Goal: Answer question/provide support: Share knowledge or assist other users

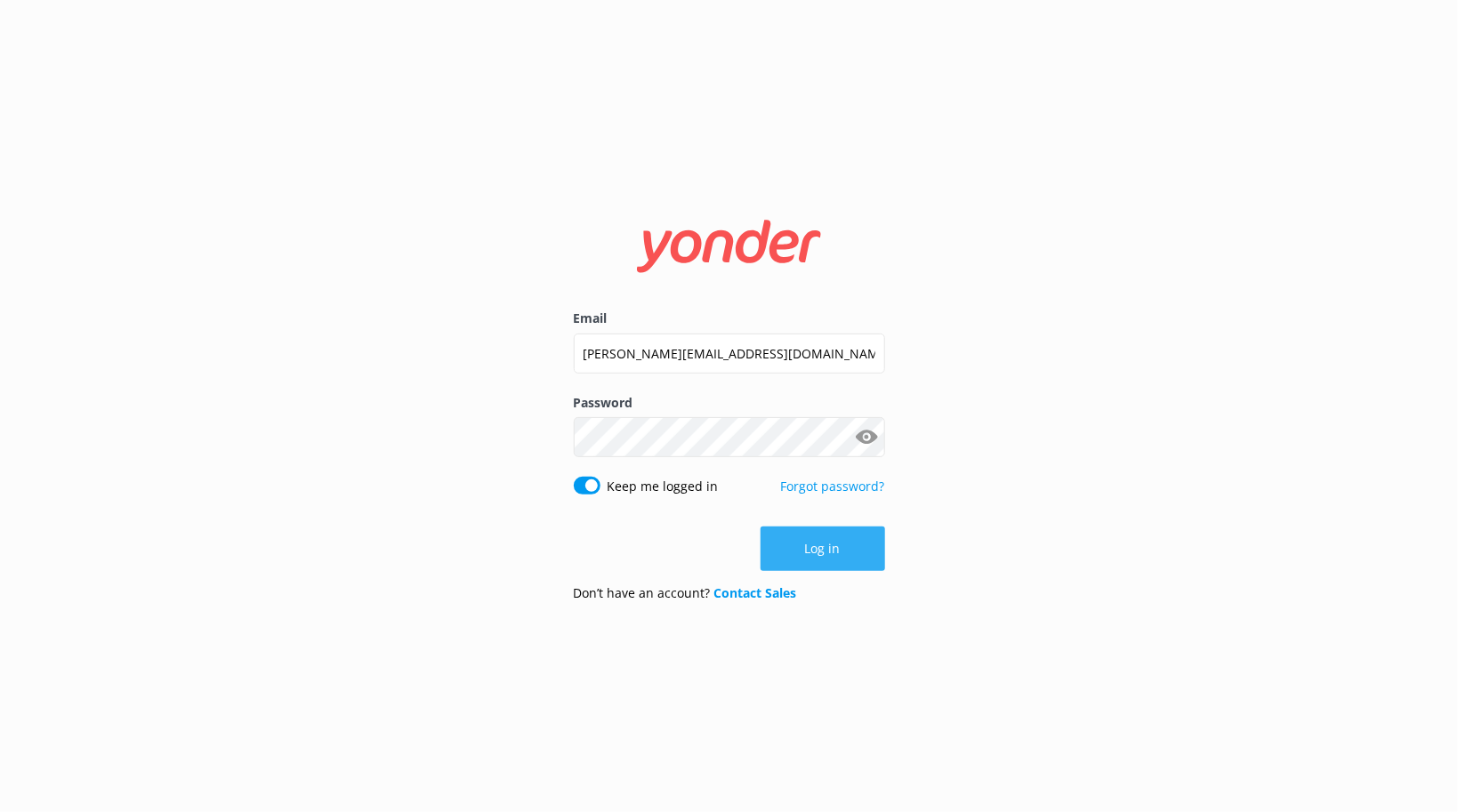
click at [829, 556] on button "Log in" at bounding box center [822, 549] width 124 height 44
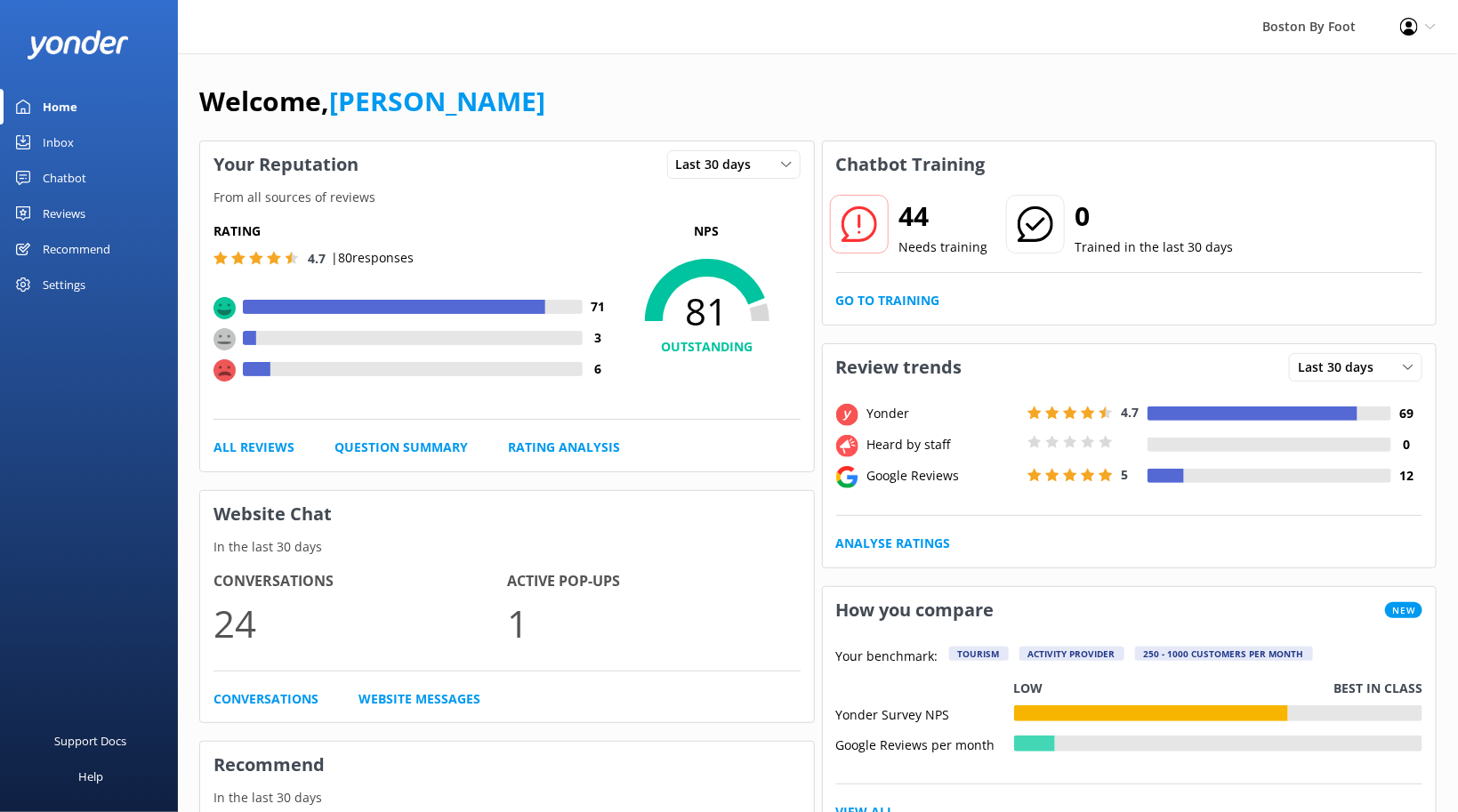
click at [70, 213] on div "Reviews" at bounding box center [63, 213] width 42 height 36
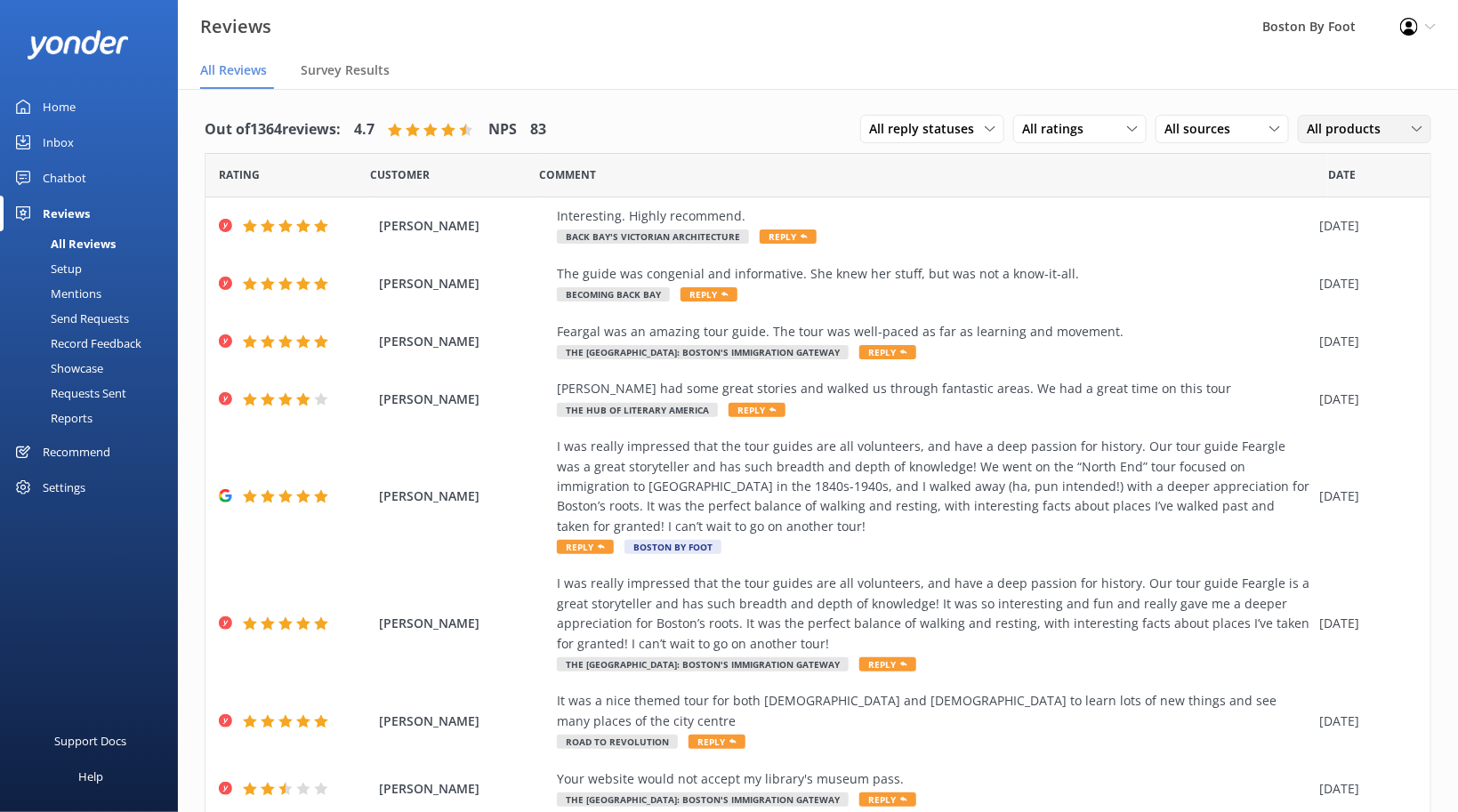
click at [1360, 130] on span "All products" at bounding box center [1349, 129] width 85 height 19
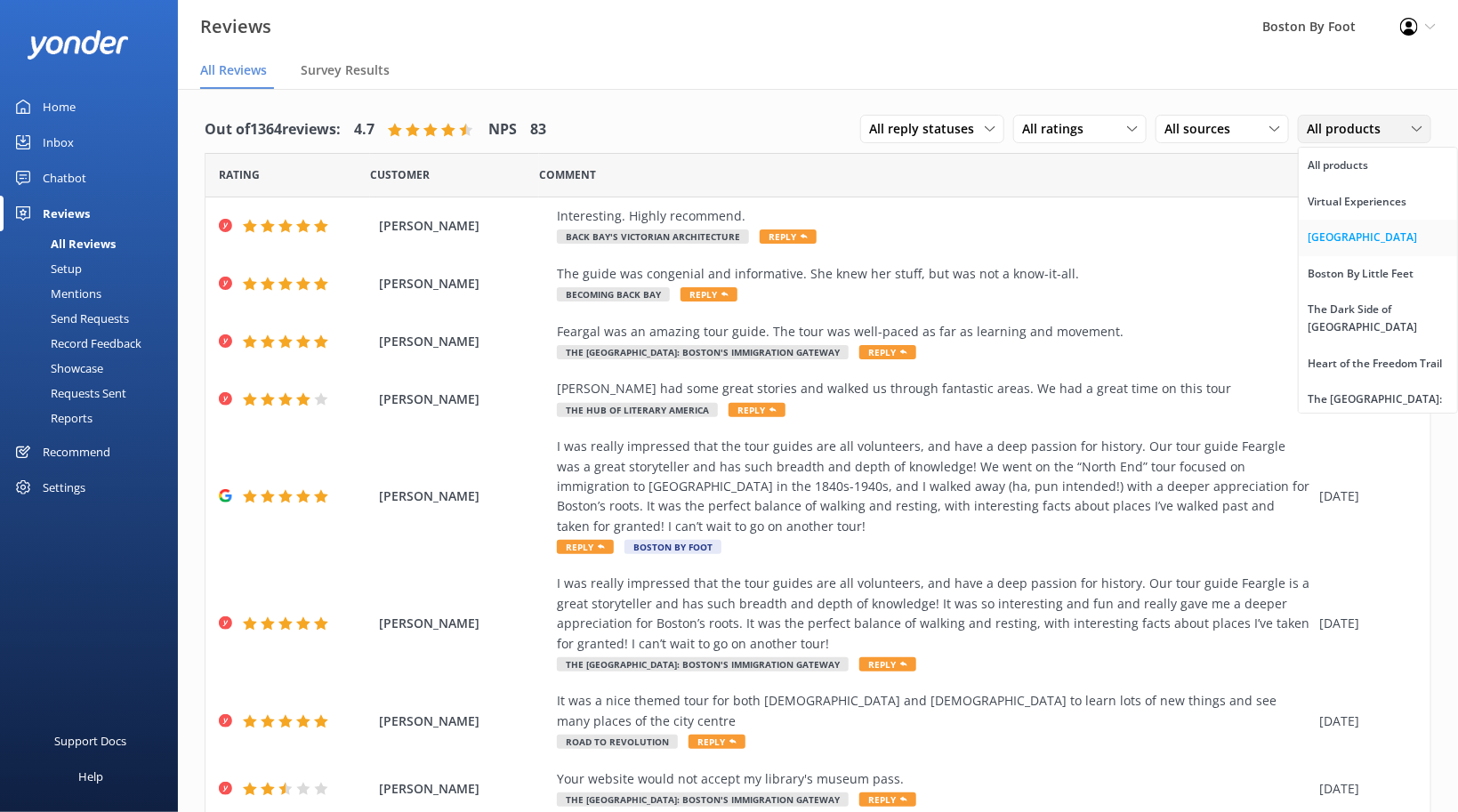
click at [1340, 234] on div "[GEOGRAPHIC_DATA]" at bounding box center [1362, 237] width 109 height 17
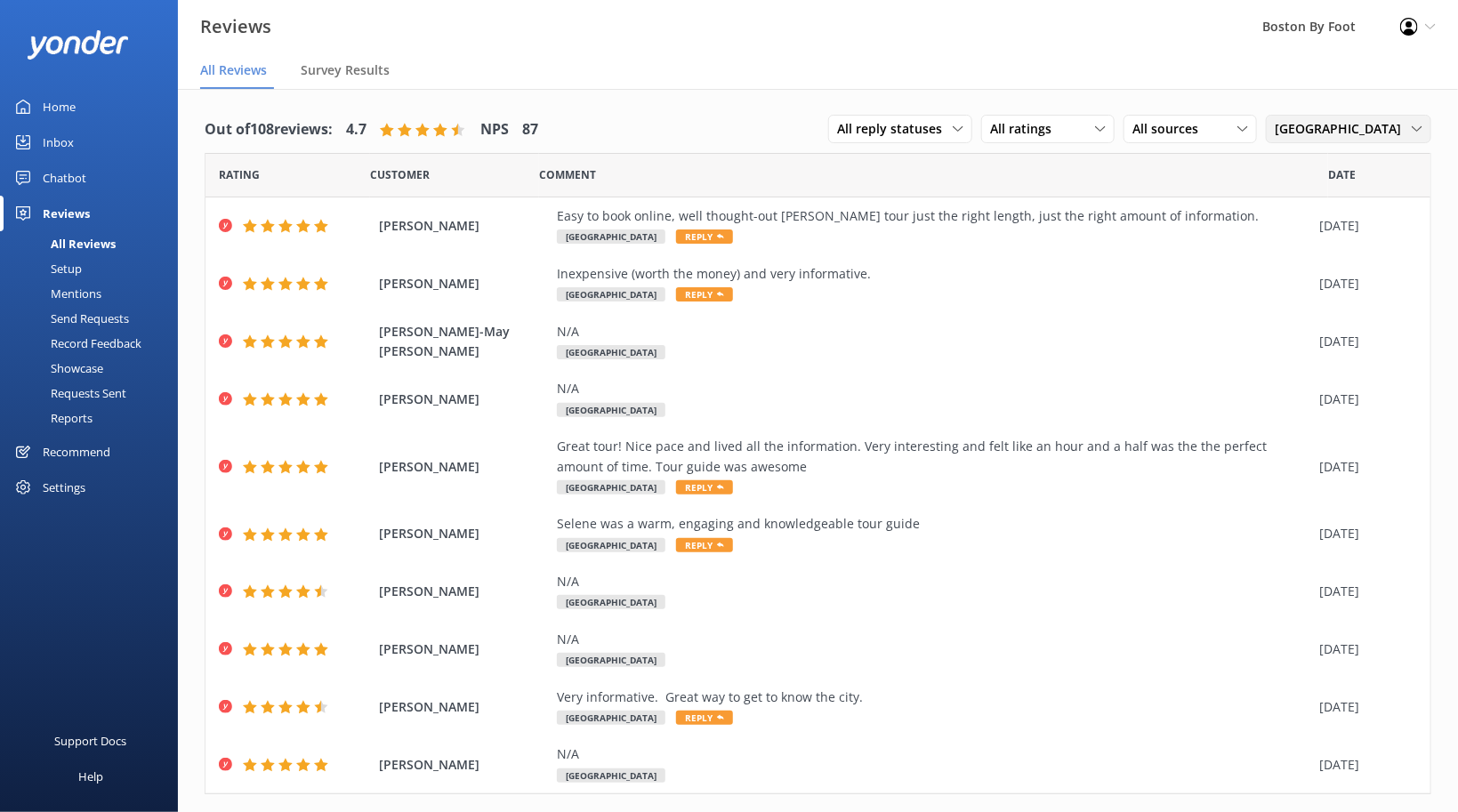
click at [1420, 126] on icon at bounding box center [1418, 129] width 11 height 11
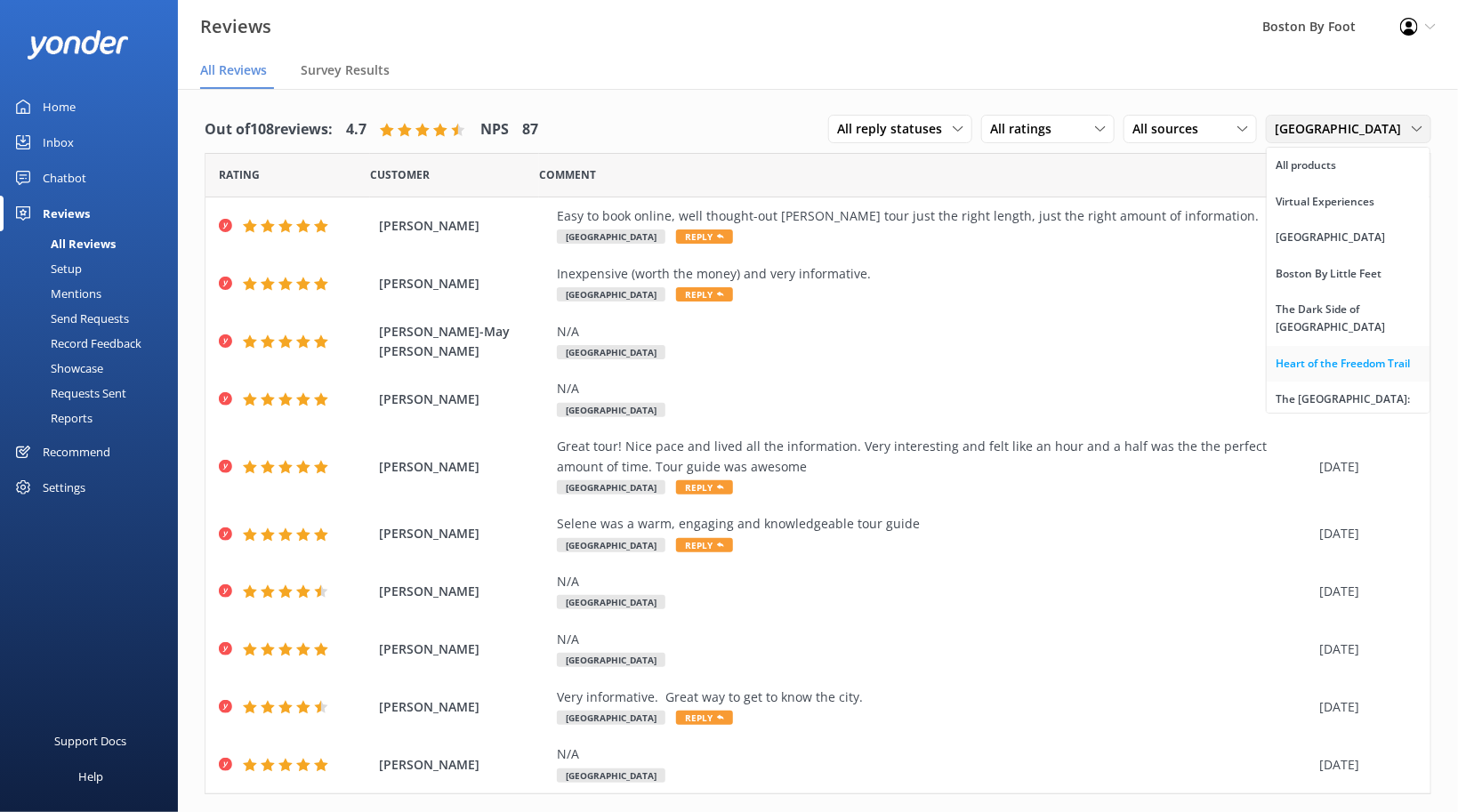
click at [1339, 355] on div "Heart of the Freedom Trail" at bounding box center [1343, 363] width 134 height 17
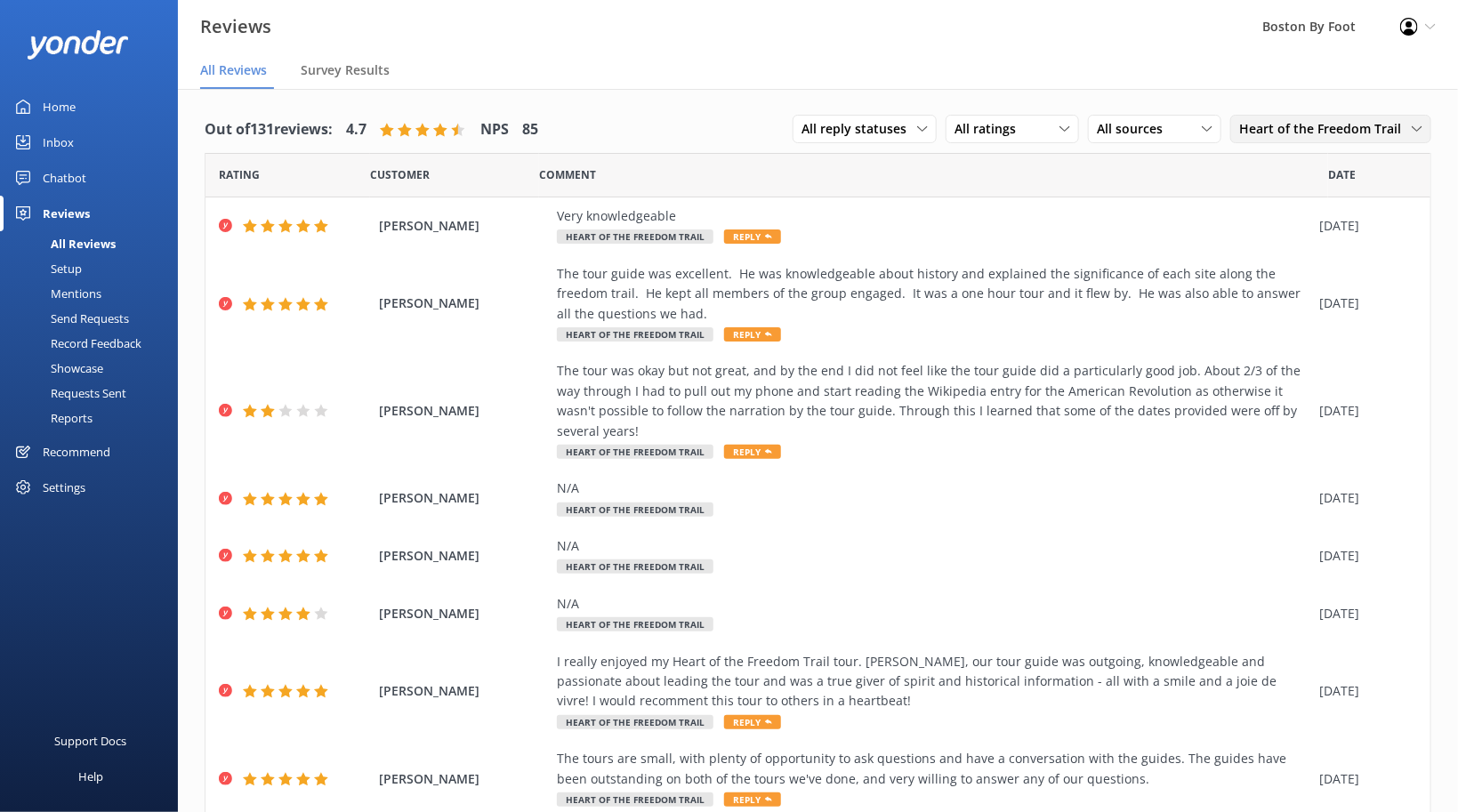
click at [1419, 133] on icon at bounding box center [1418, 129] width 11 height 11
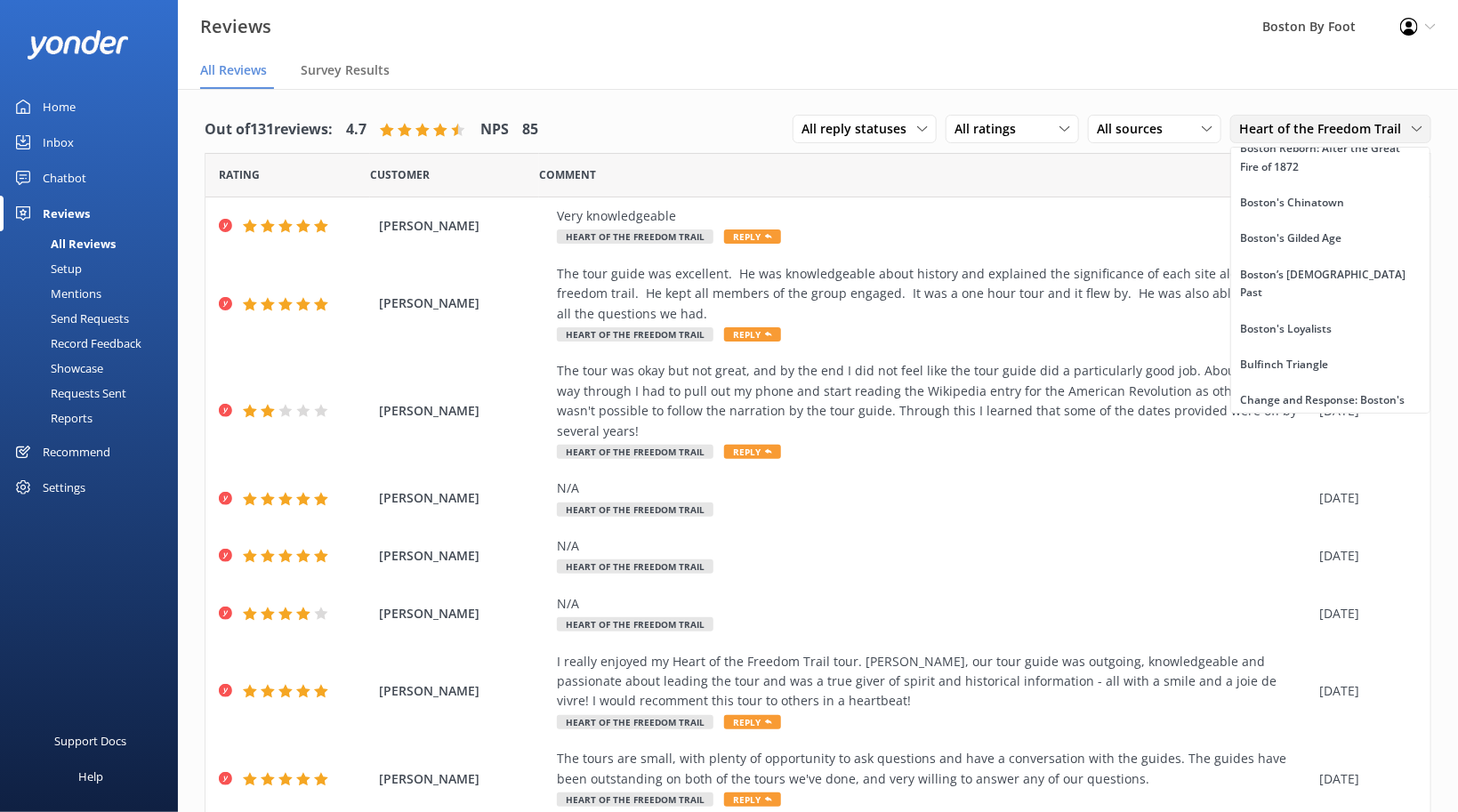
scroll to position [797, 0]
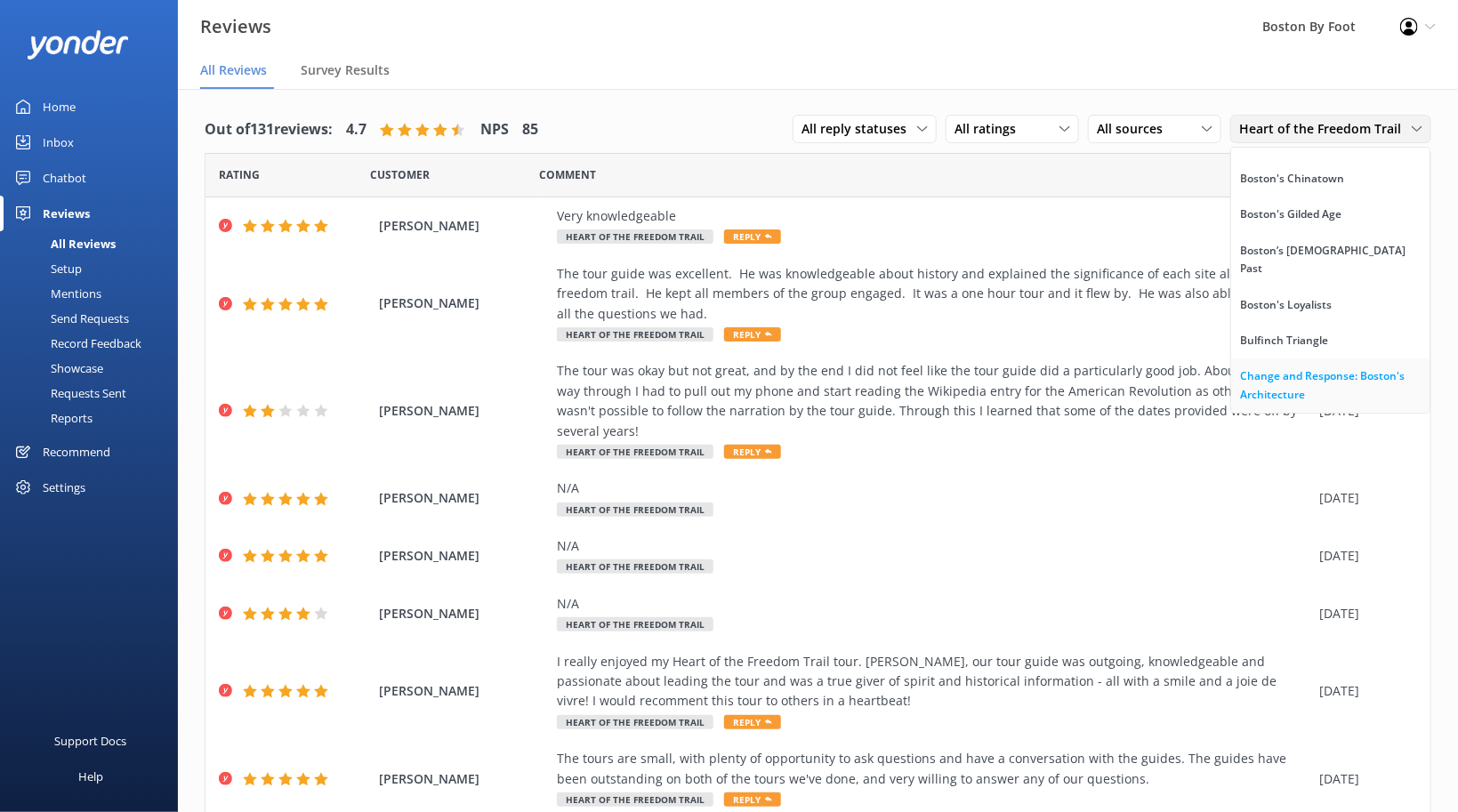
click at [1314, 367] on div "Change and Response: Boston's Architecture" at bounding box center [1330, 385] width 180 height 37
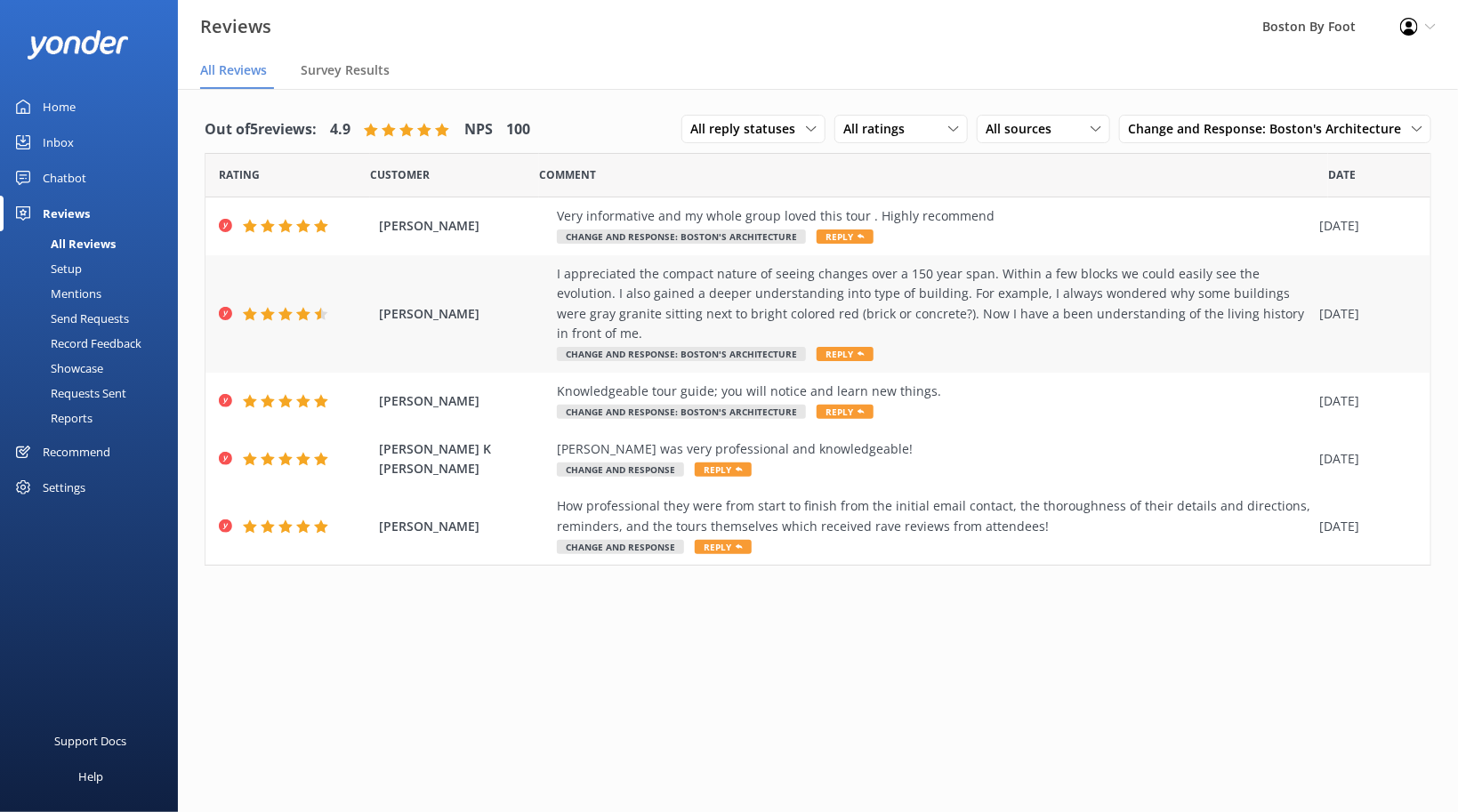
click at [735, 298] on div "I appreciated the compact nature of seeing changes over a 150 year span. Within…" at bounding box center [934, 303] width 753 height 80
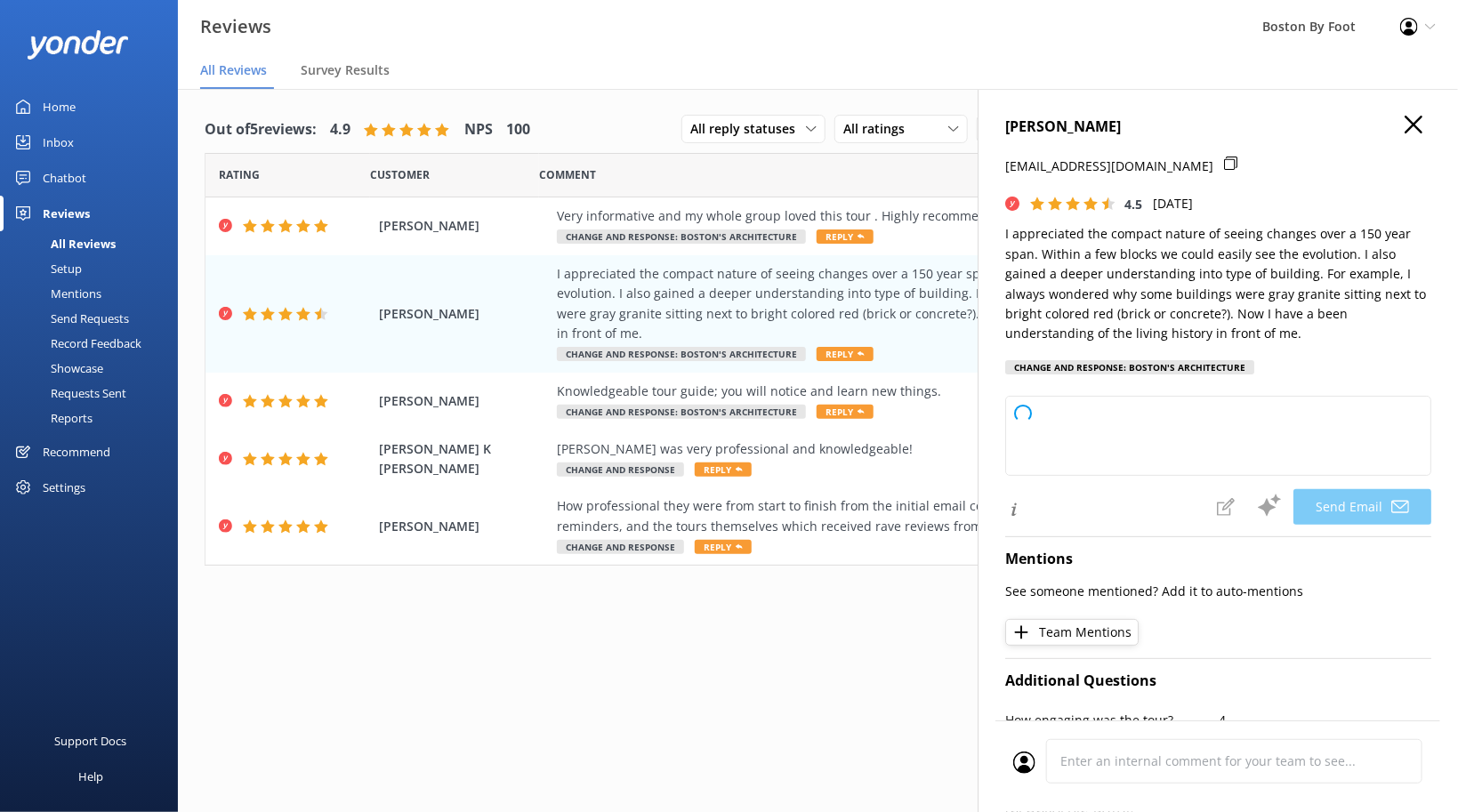
type textarea "Thank you so much for your thoughtful review, [PERSON_NAME]! We're delighted to…"
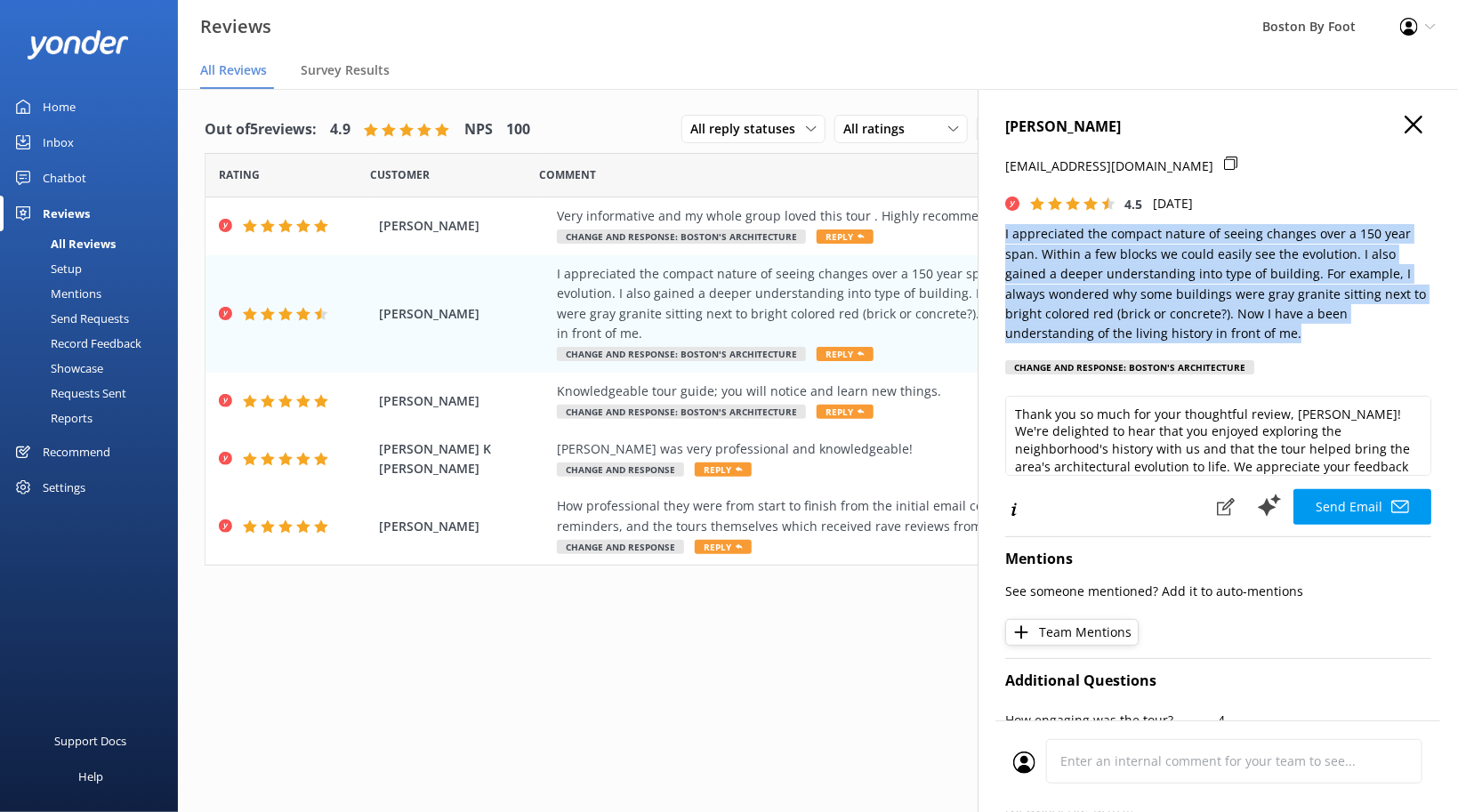
drag, startPoint x: 1173, startPoint y: 334, endPoint x: 993, endPoint y: 236, distance: 204.9
click at [993, 236] on div "[PERSON_NAME] [PERSON_NAME][EMAIL_ADDRESS][DOMAIN_NAME] 4.5 [DATE] I appreciate…" at bounding box center [1218, 495] width 480 height 812
copy p "I appreciated the compact nature of seeing changes over a 150 year span. Within…"
click at [1411, 121] on use "button" at bounding box center [1413, 124] width 17 height 17
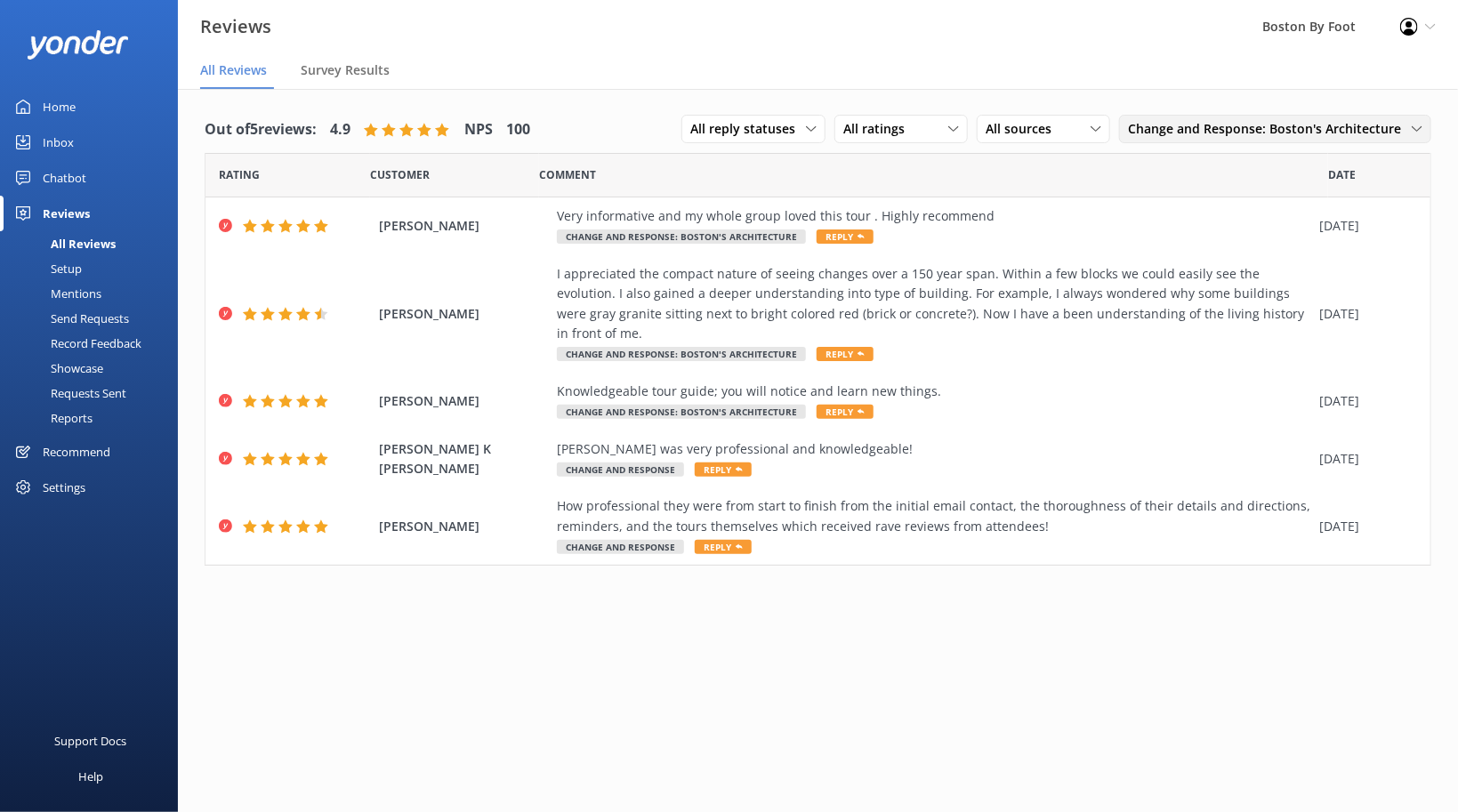
click at [1391, 132] on span "Change and Response: Boston's Architecture" at bounding box center [1269, 129] width 284 height 19
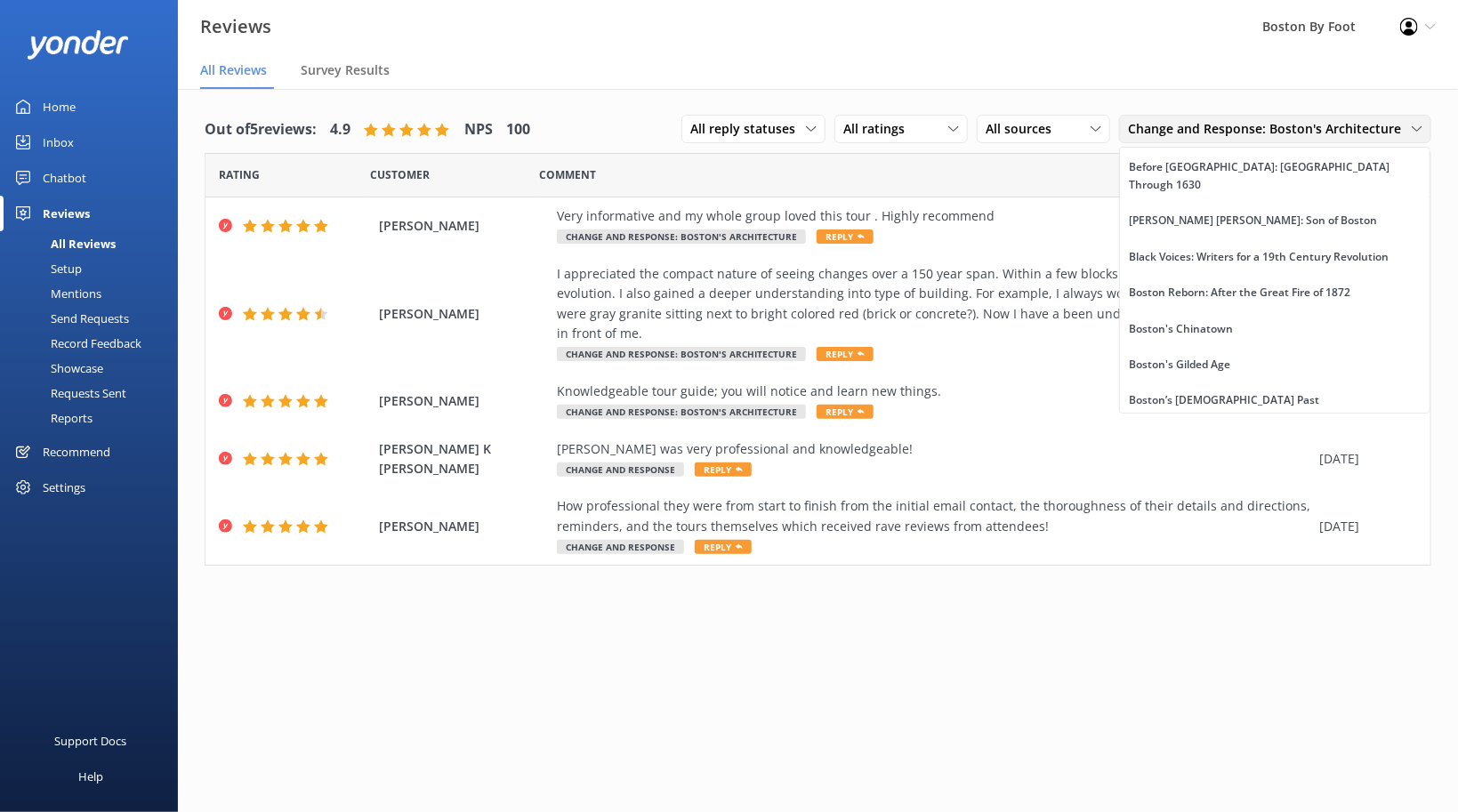
scroll to position [516, 0]
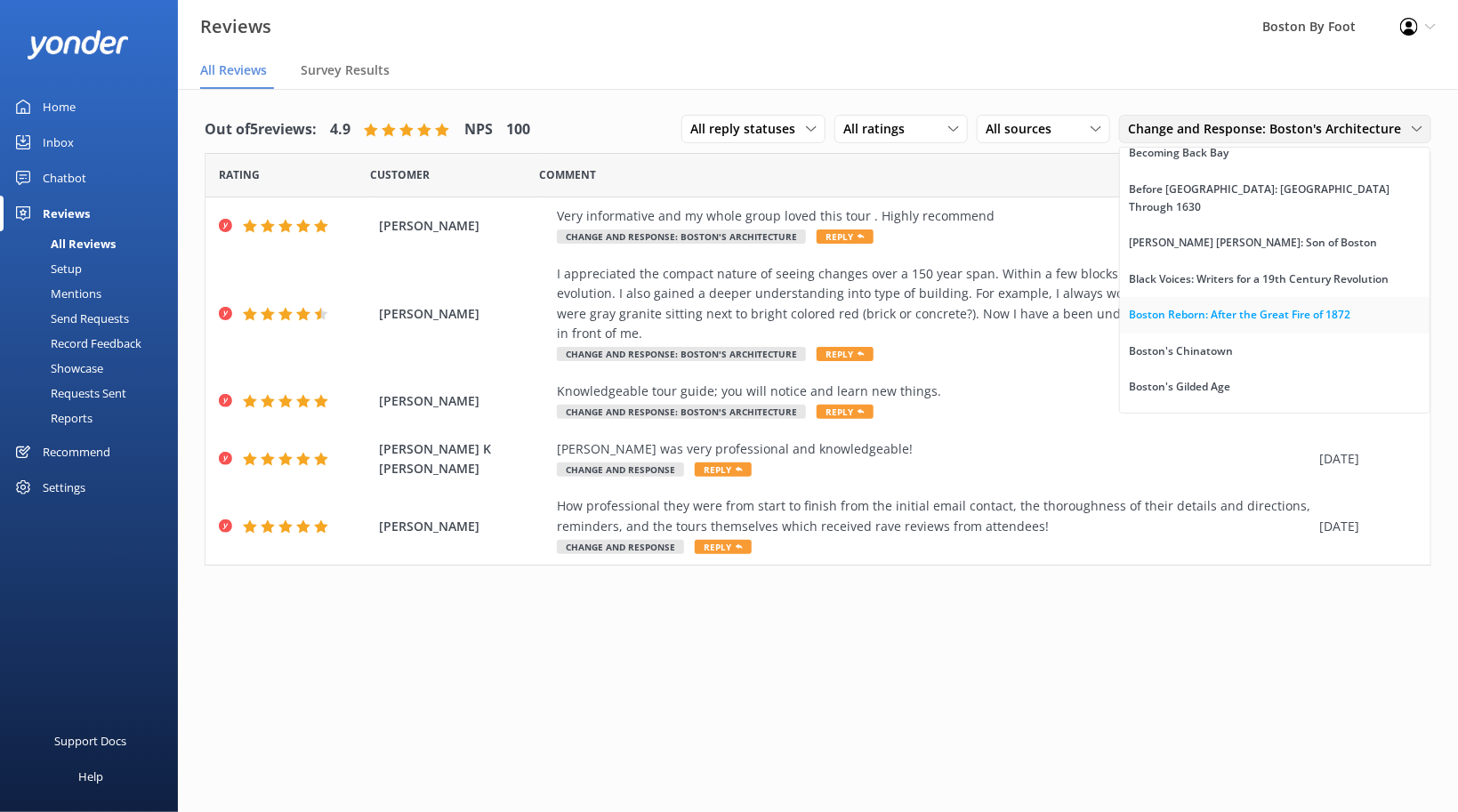
click at [1312, 306] on div "Boston Reborn: After the Great Fire of 1872" at bounding box center [1239, 315] width 222 height 17
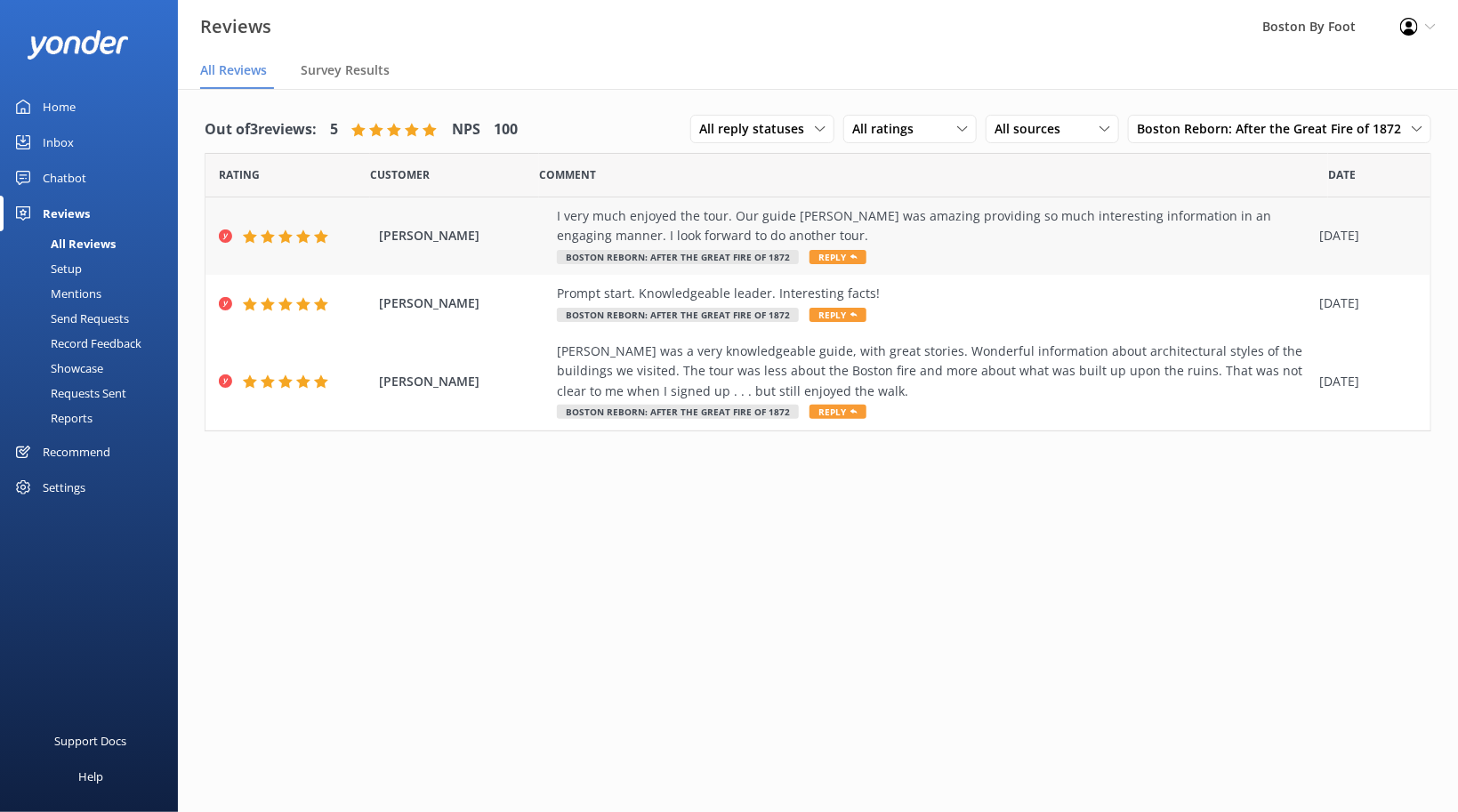
click at [834, 221] on div "I very much enjoyed the tour. Our guide [PERSON_NAME] was amazing providing so …" at bounding box center [934, 226] width 753 height 40
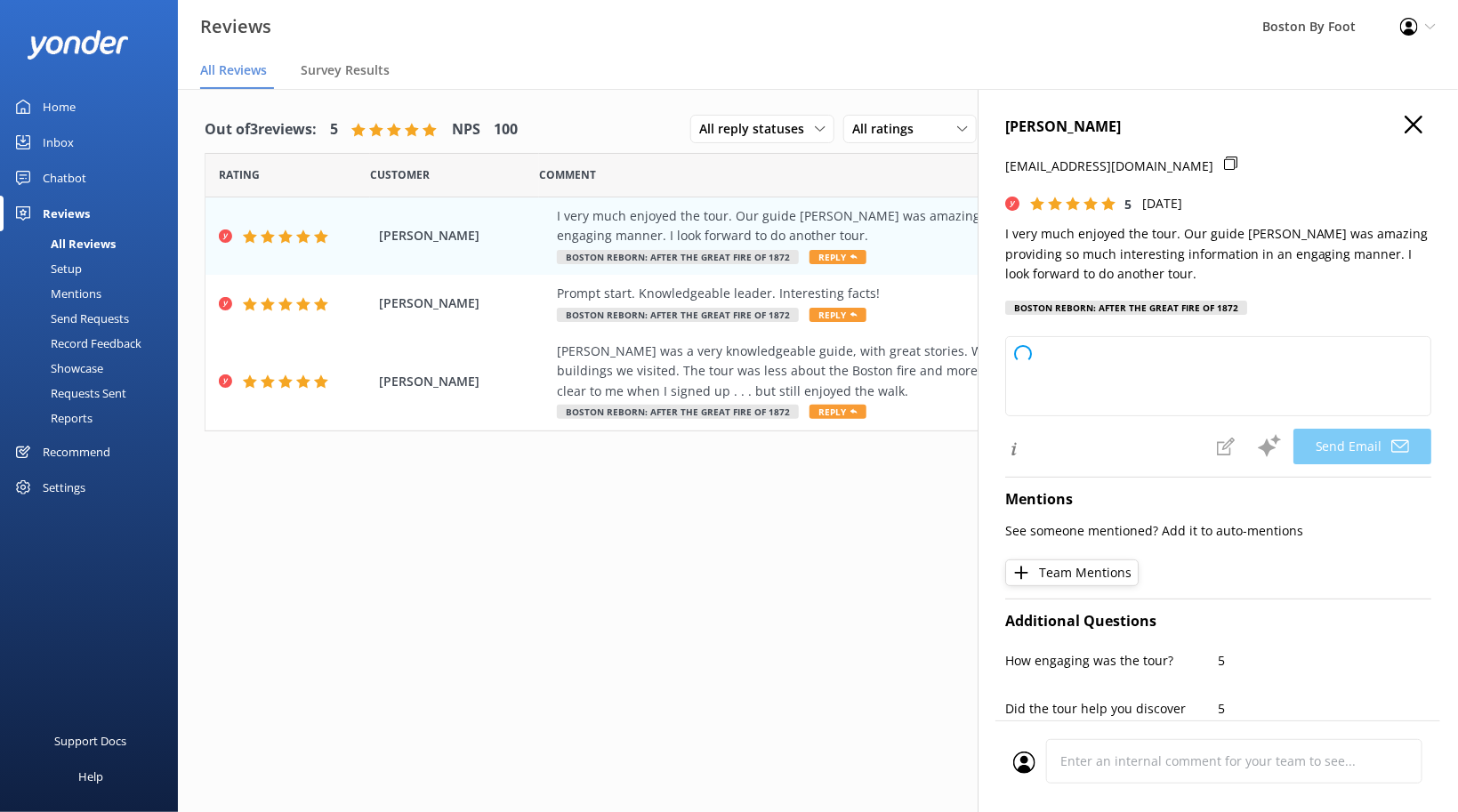
type textarea "Thank you so much, [PERSON_NAME]! We're delighted to hear you enjoyed the tour …"
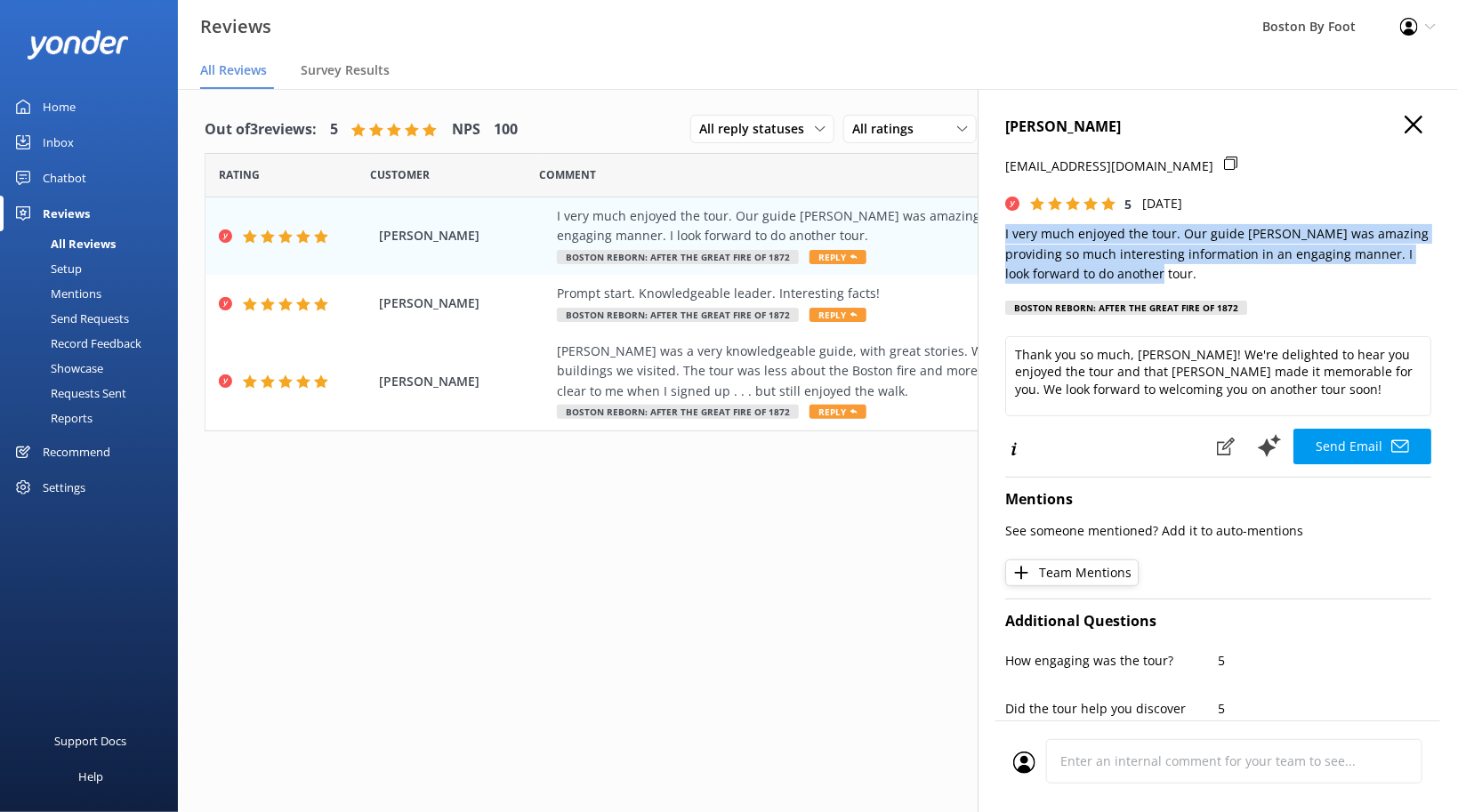
drag, startPoint x: 1113, startPoint y: 268, endPoint x: 995, endPoint y: 226, distance: 125.3
click at [995, 226] on div "[PERSON_NAME] [EMAIL_ADDRESS][DOMAIN_NAME] 5 [DATE] I very much enjoyed the tou…" at bounding box center [1218, 495] width 480 height 812
copy p "I very much enjoyed the tour. Our guide [PERSON_NAME] was amazing providing so …"
click at [1416, 125] on use "button" at bounding box center [1413, 124] width 17 height 17
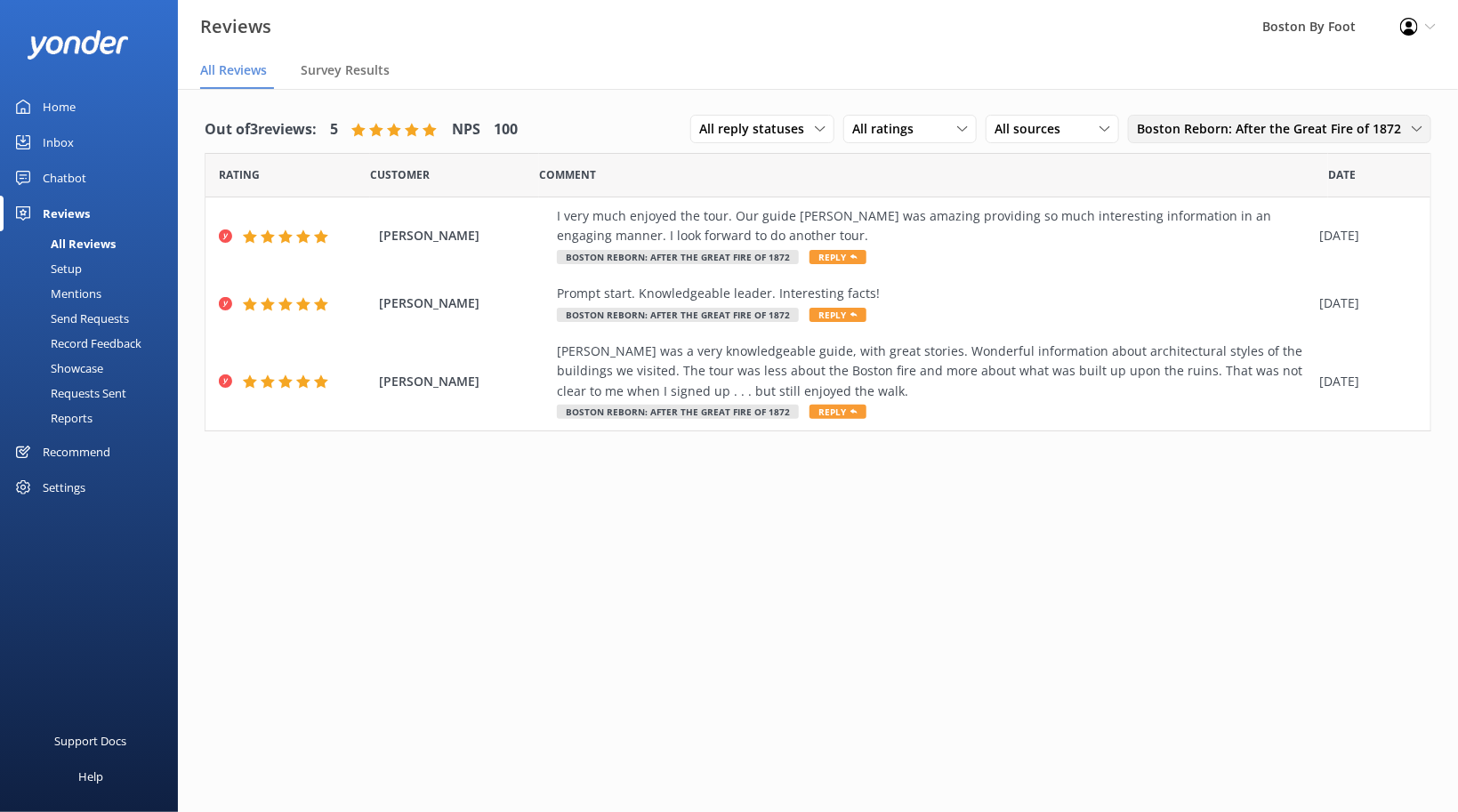
click at [1335, 132] on span "Boston Reborn: After the Great Fire of 1872" at bounding box center [1274, 129] width 275 height 19
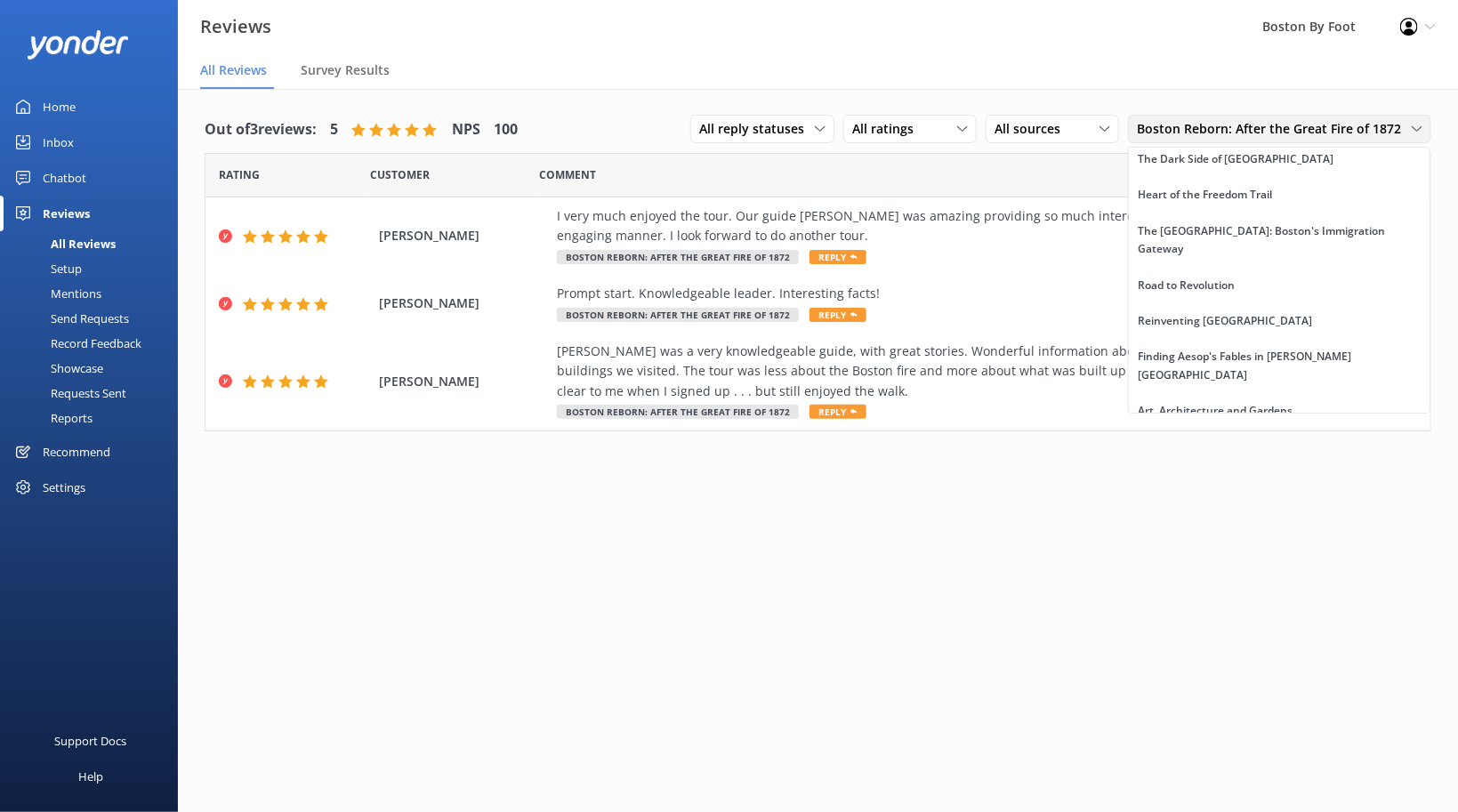
scroll to position [0, 0]
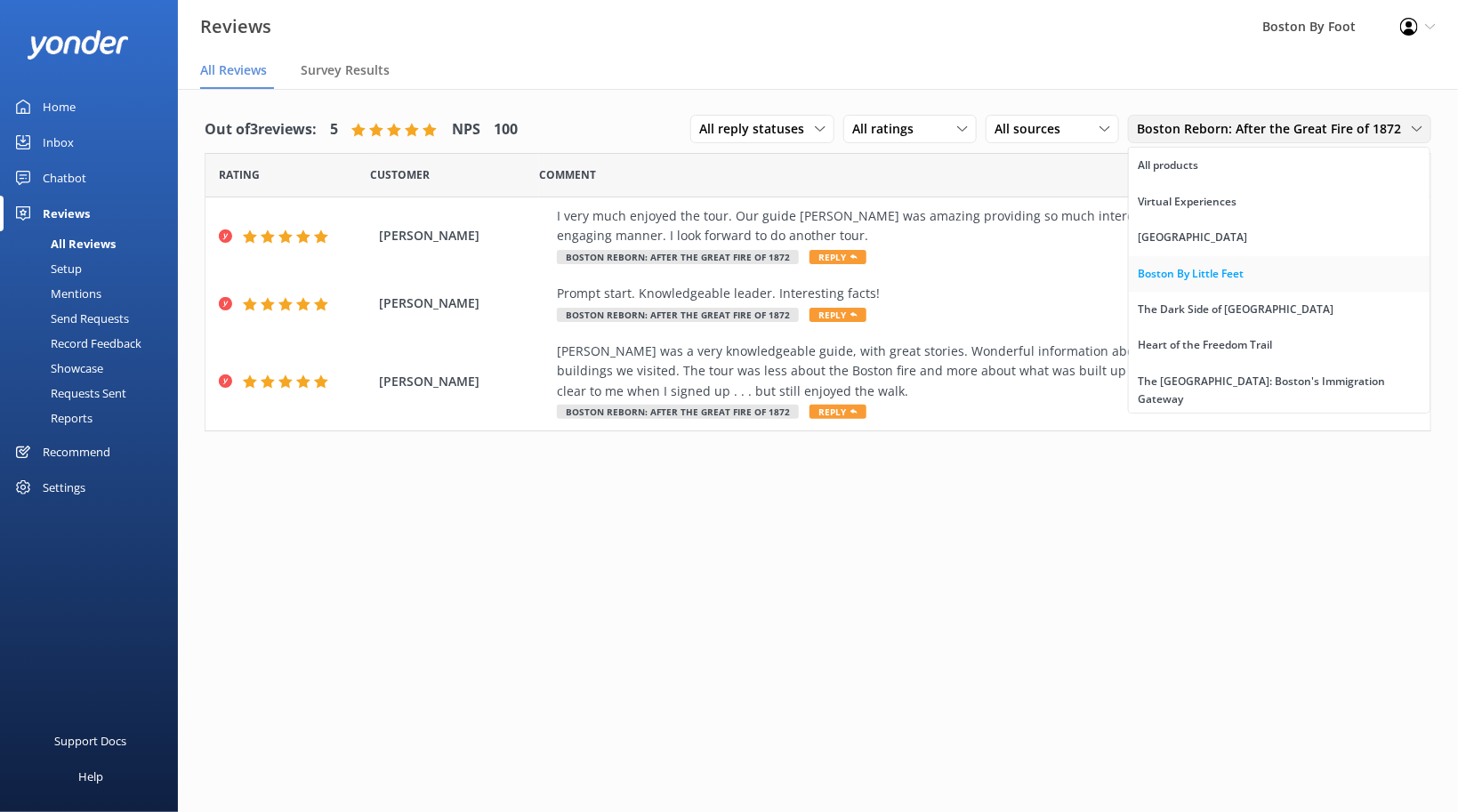
click at [1205, 277] on div "Boston By Little Feet" at bounding box center [1190, 273] width 106 height 17
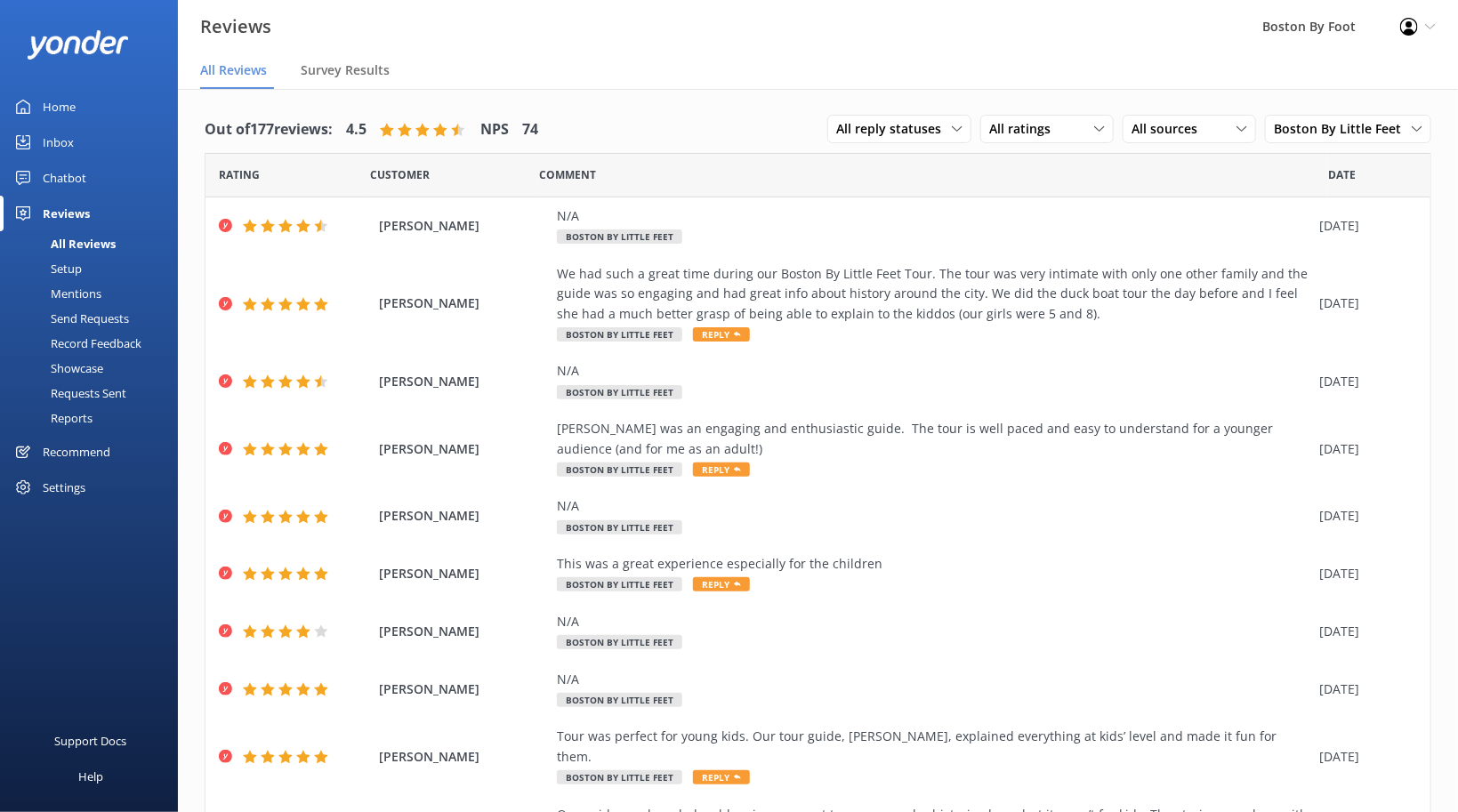
scroll to position [35, 0]
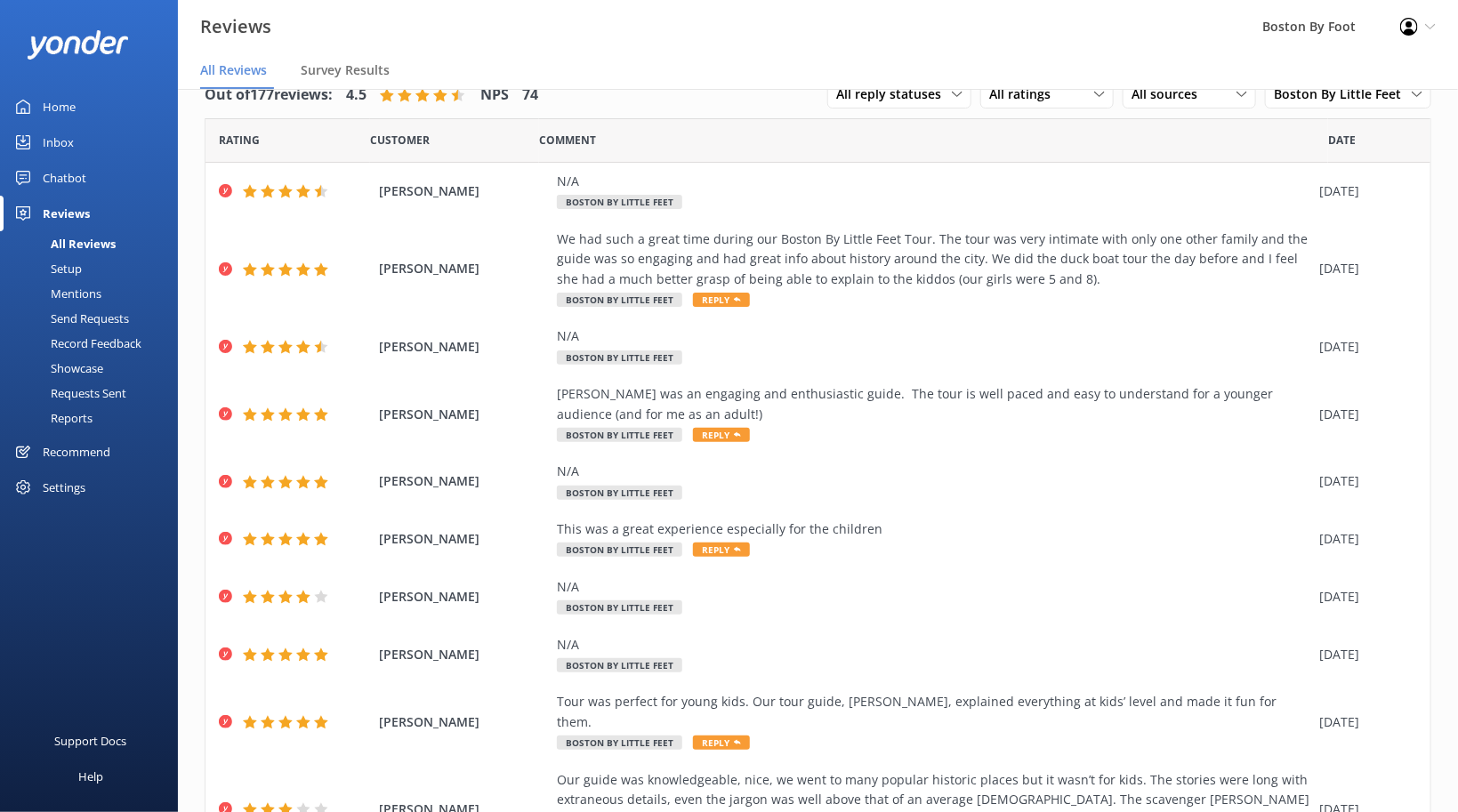
click at [1071, 58] on nav "All Reviews Survey Results" at bounding box center [818, 71] width 1280 height 36
click at [1155, 126] on div "Comment" at bounding box center [934, 141] width 789 height 44
click at [1339, 94] on span "Boston By Little Feet" at bounding box center [1343, 94] width 138 height 19
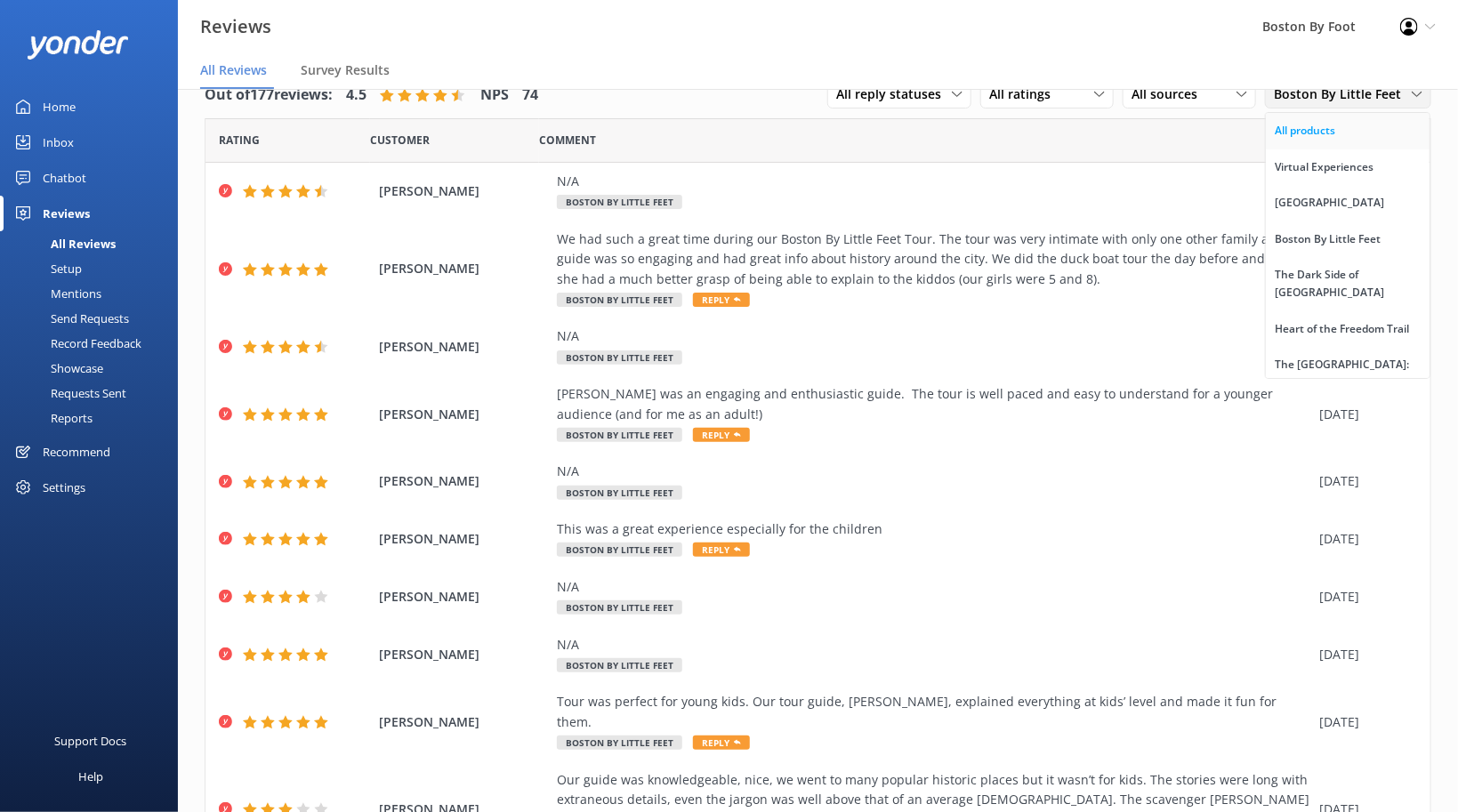
click at [1310, 128] on div "All products" at bounding box center [1305, 131] width 61 height 17
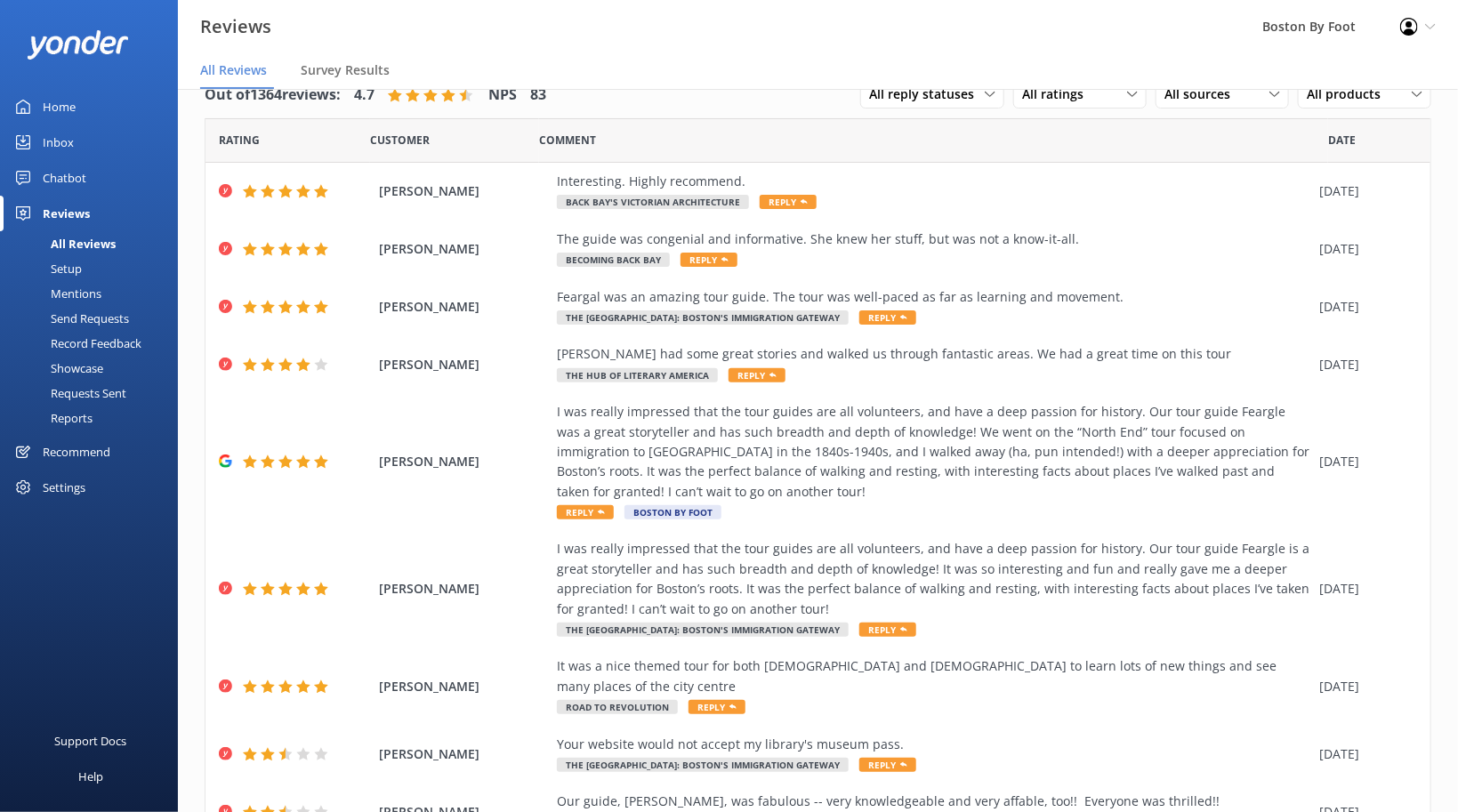
scroll to position [0, 0]
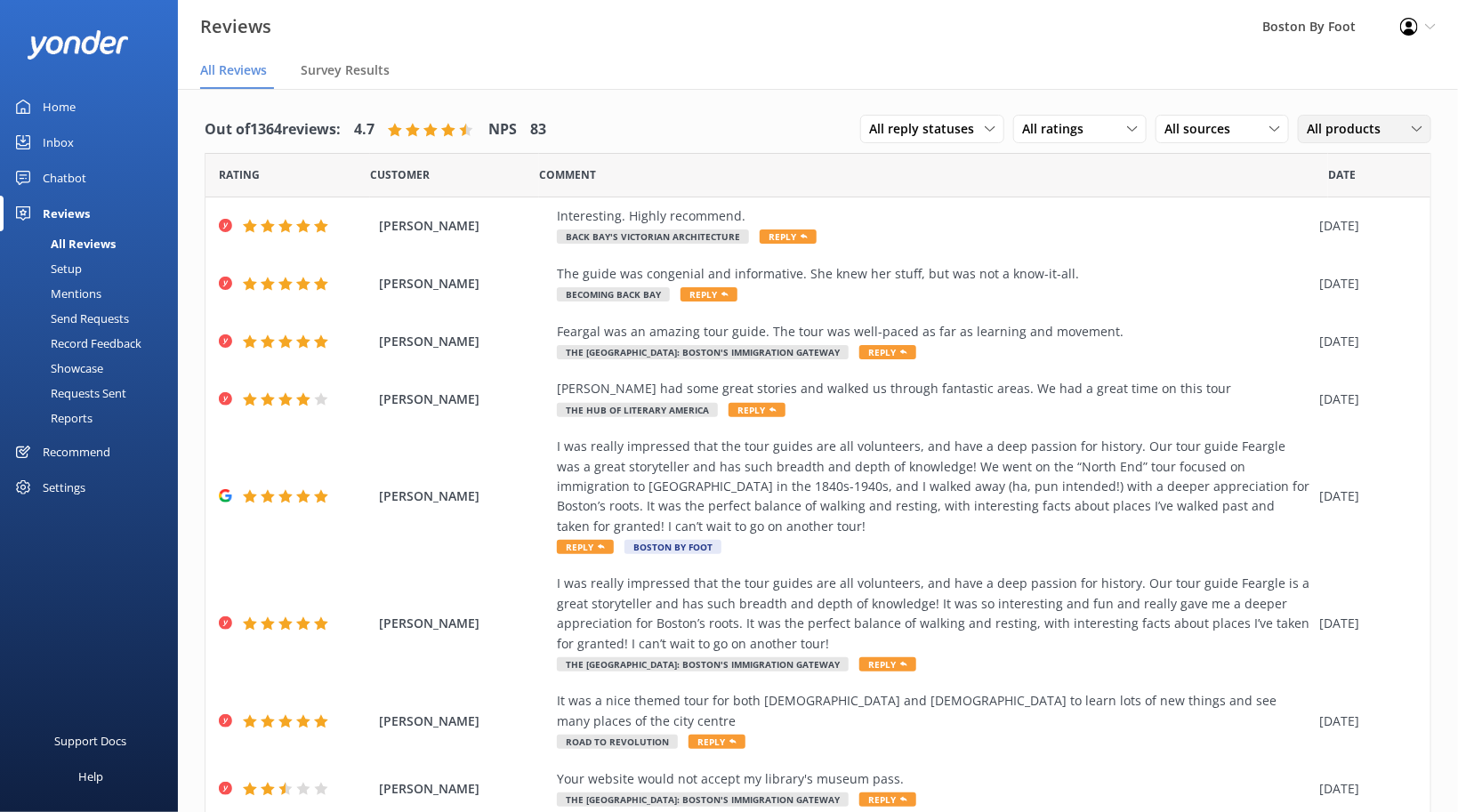
click at [1341, 122] on span "All products" at bounding box center [1349, 129] width 85 height 19
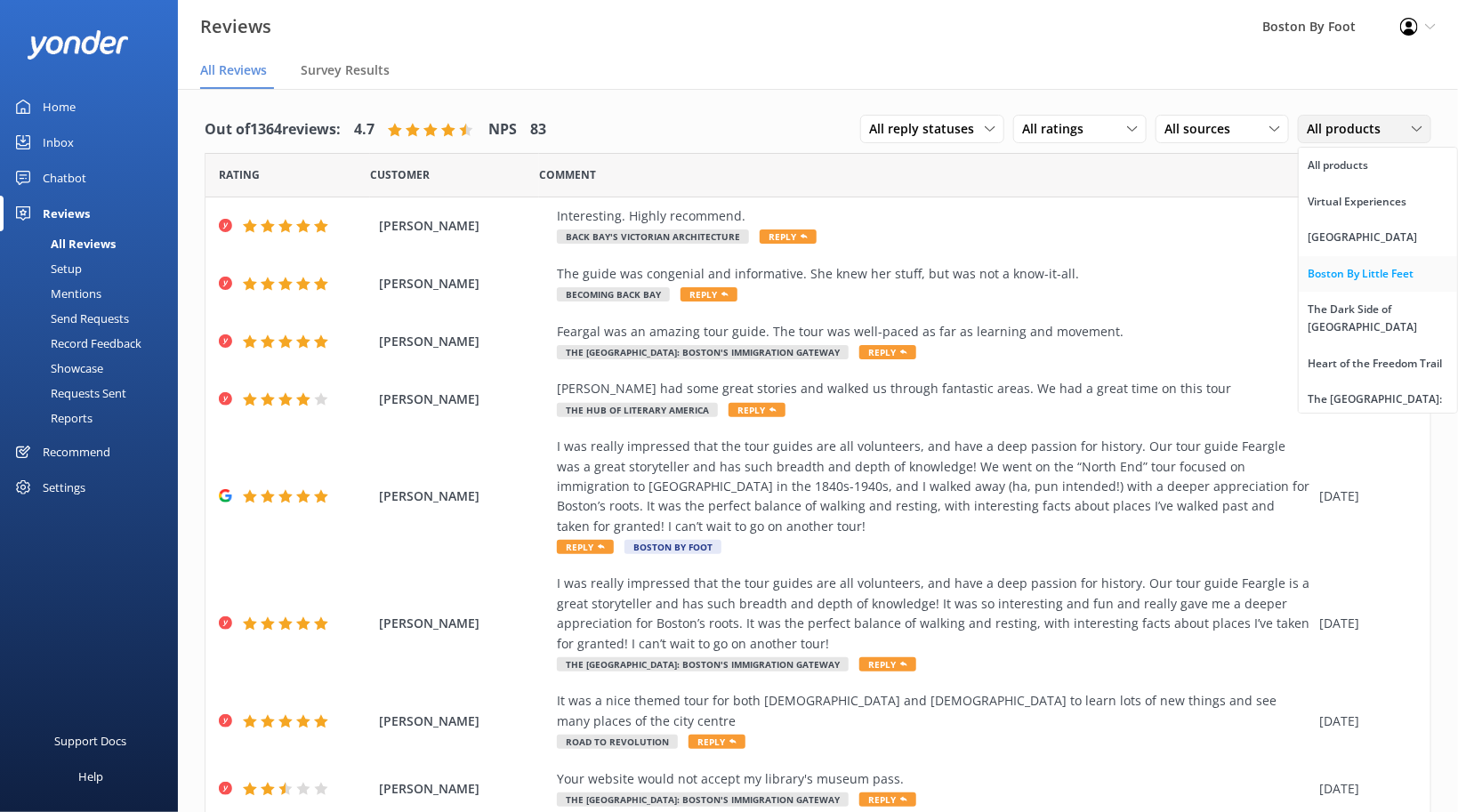
click at [1317, 273] on div "Boston By Little Feet" at bounding box center [1360, 273] width 106 height 17
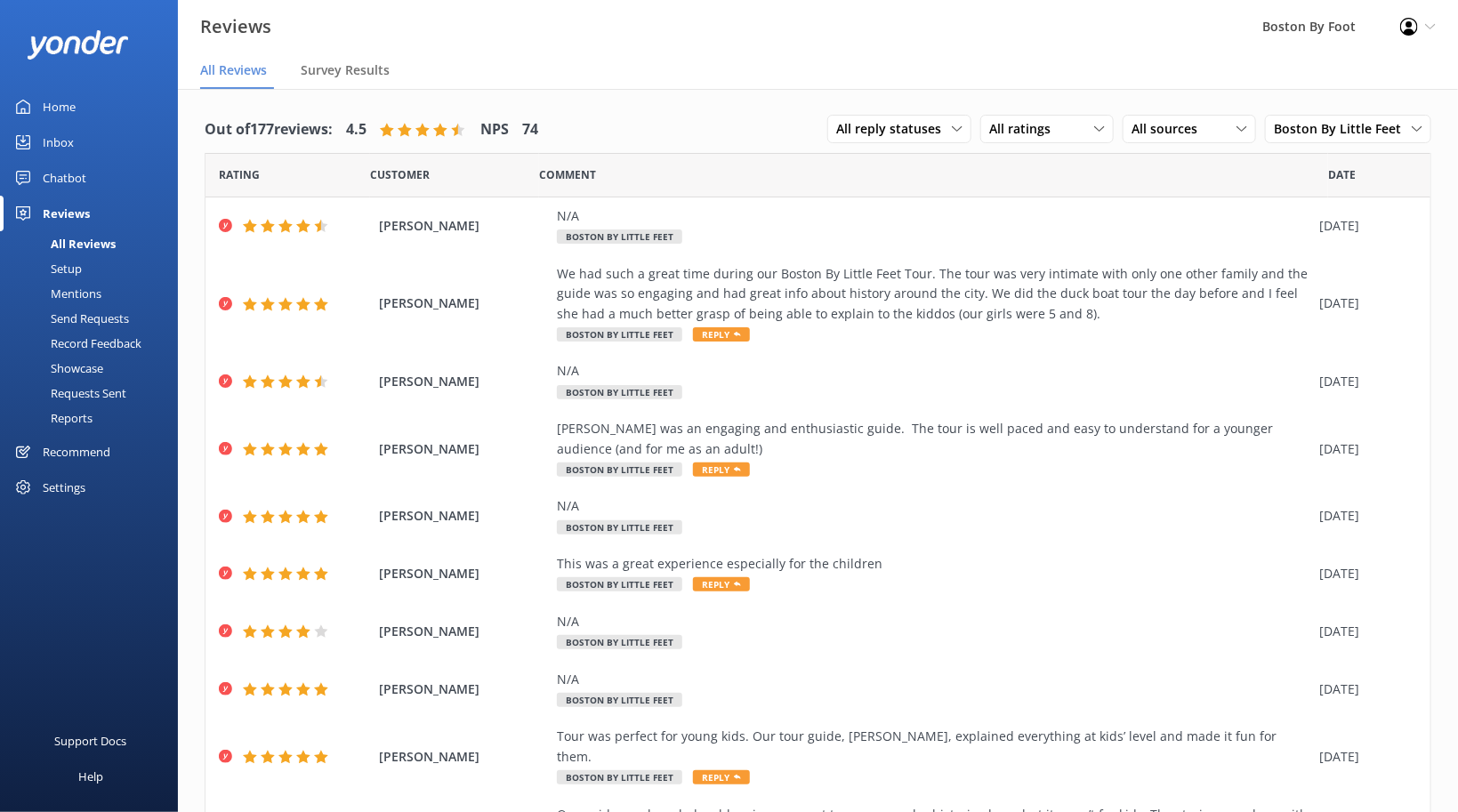
click at [59, 206] on div "Reviews" at bounding box center [65, 213] width 47 height 36
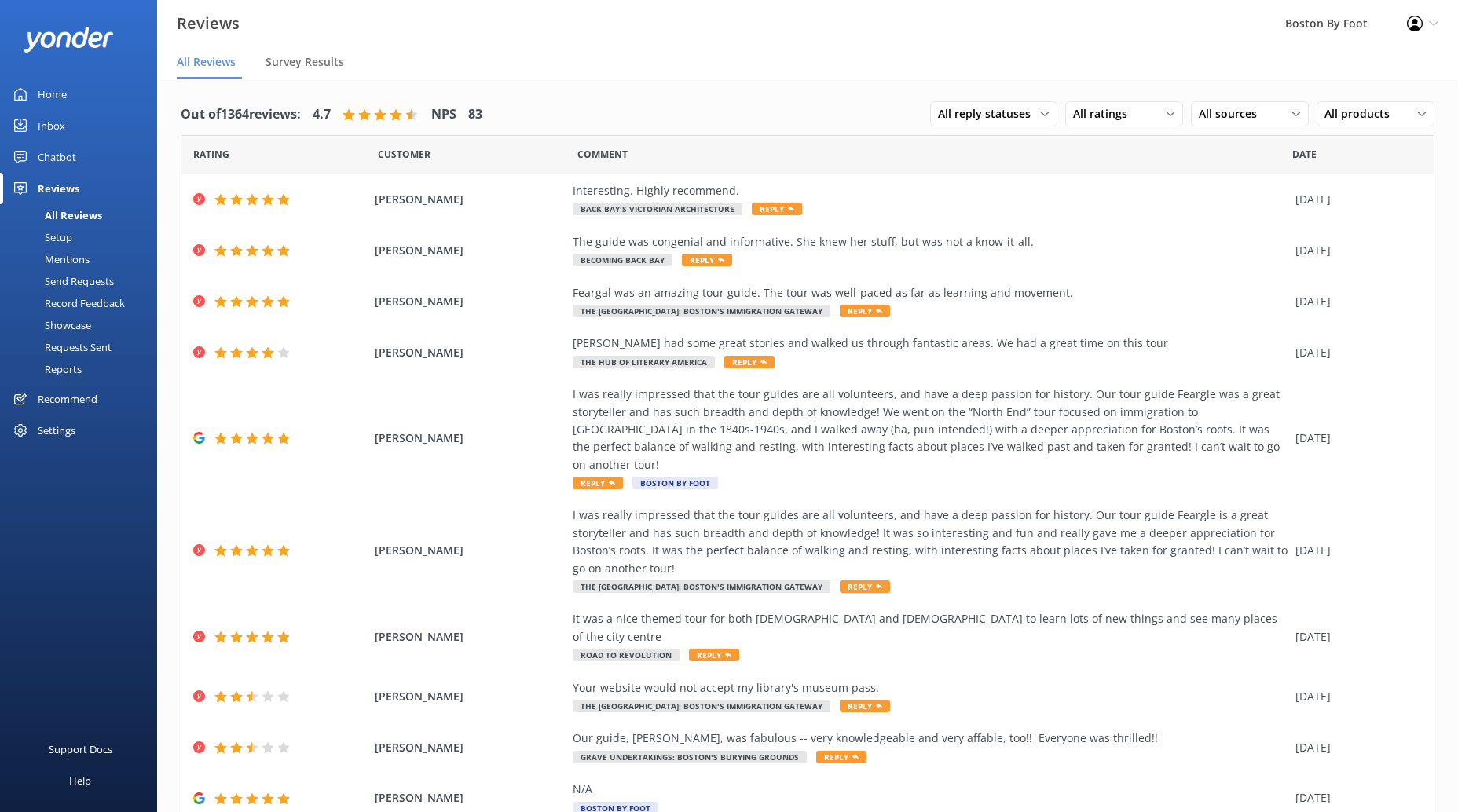
click at [1010, 56] on nav "All Reviews Survey Results" at bounding box center [807, 63] width 1301 height 32
click at [1287, 114] on span "All products" at bounding box center [1362, 114] width 75 height 17
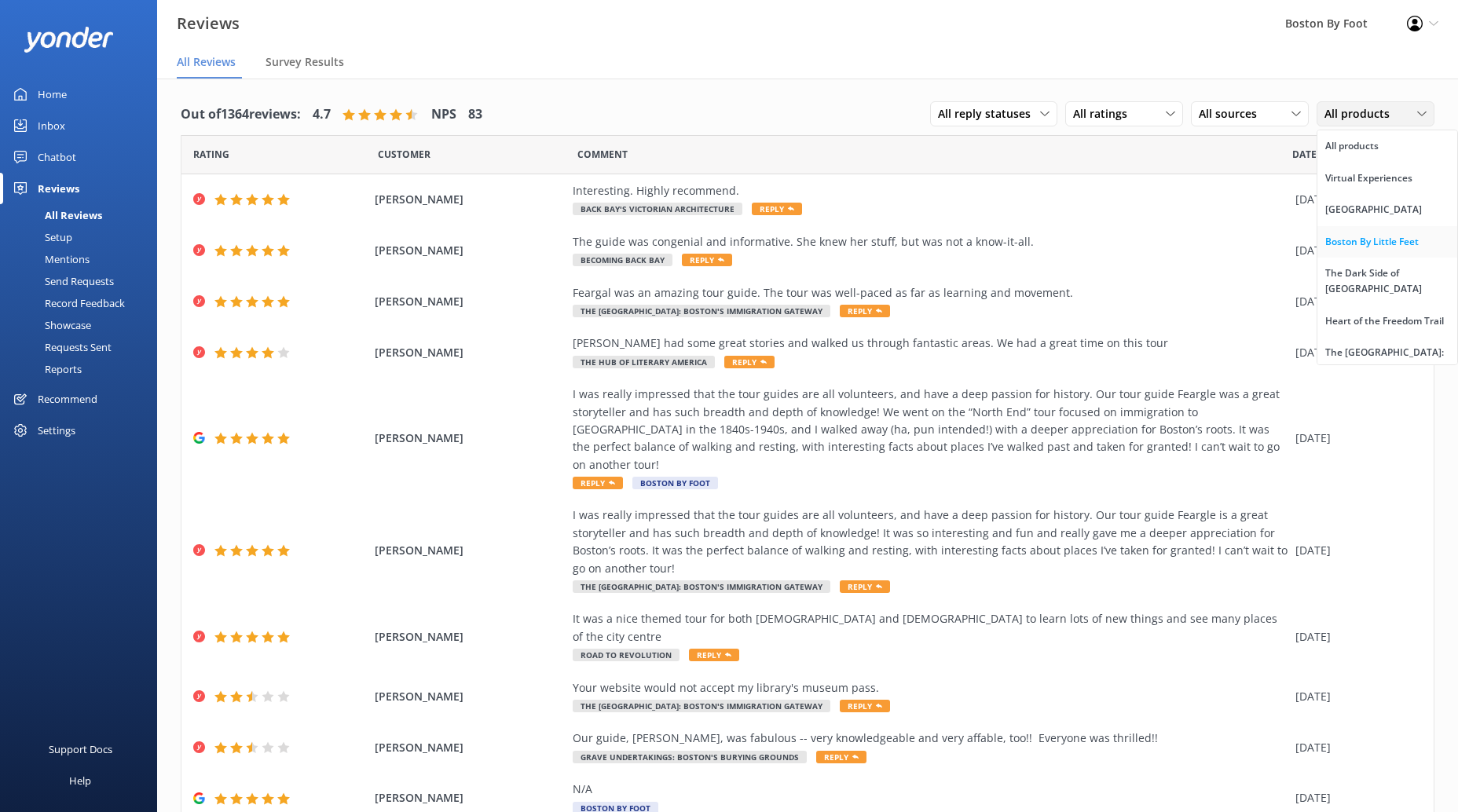
click at [1287, 241] on div "Boston By Little Feet" at bounding box center [1372, 241] width 93 height 15
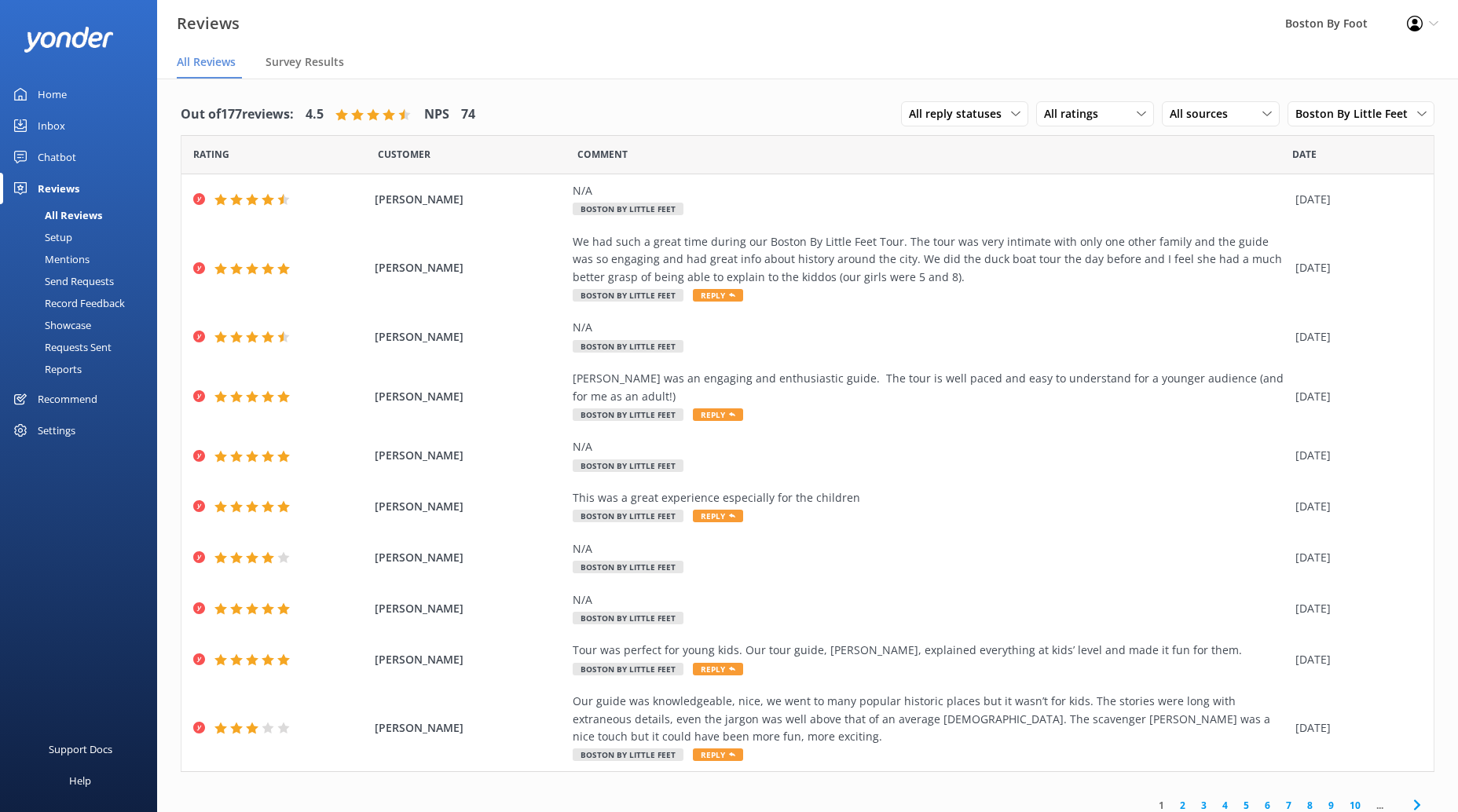
scroll to position [32, 0]
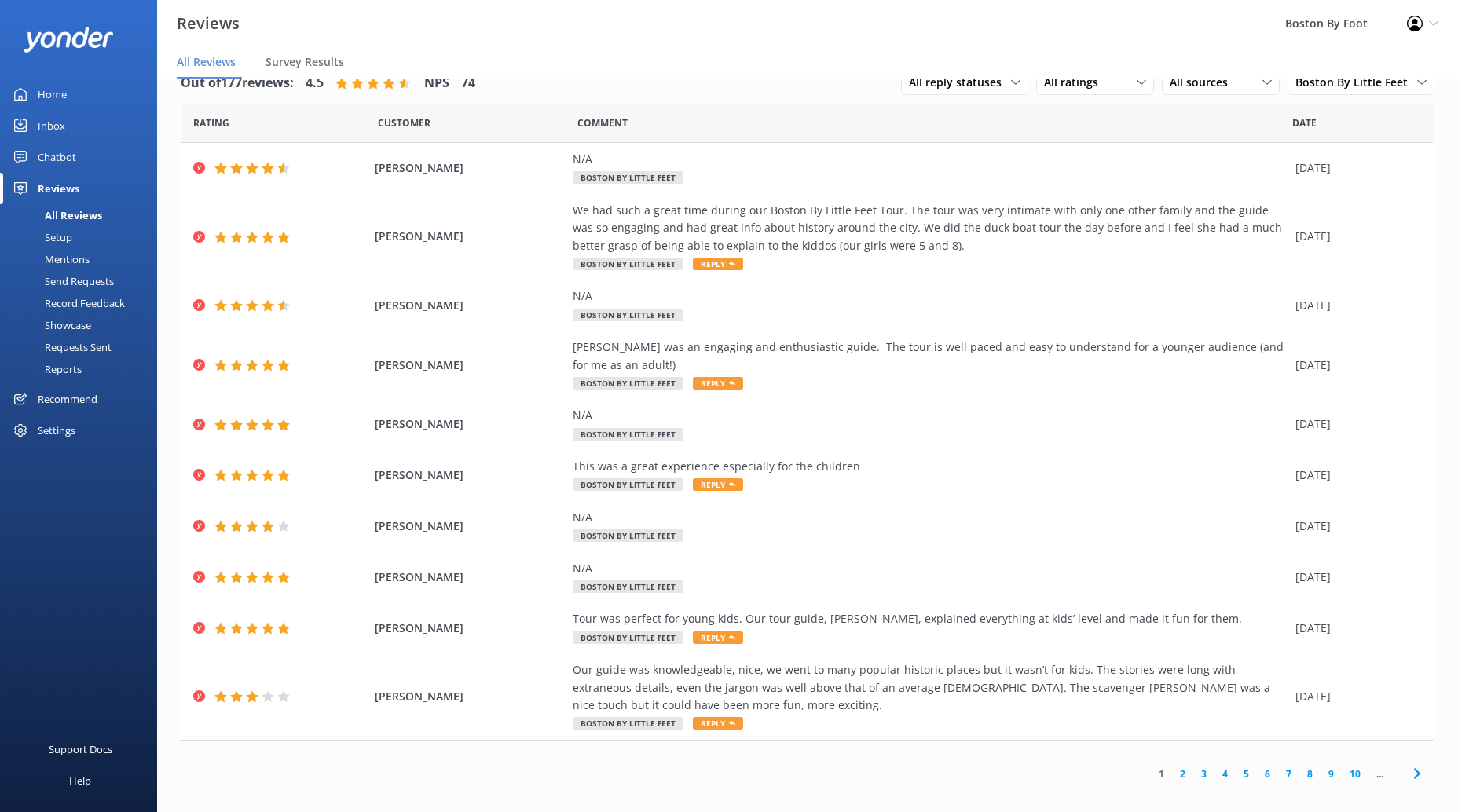
click at [1185, 716] on div "1 2 3 4 5 6 7 8 9 10 ..." at bounding box center [1288, 774] width 292 height 36
click at [1183, 716] on link "2" at bounding box center [1183, 774] width 21 height 15
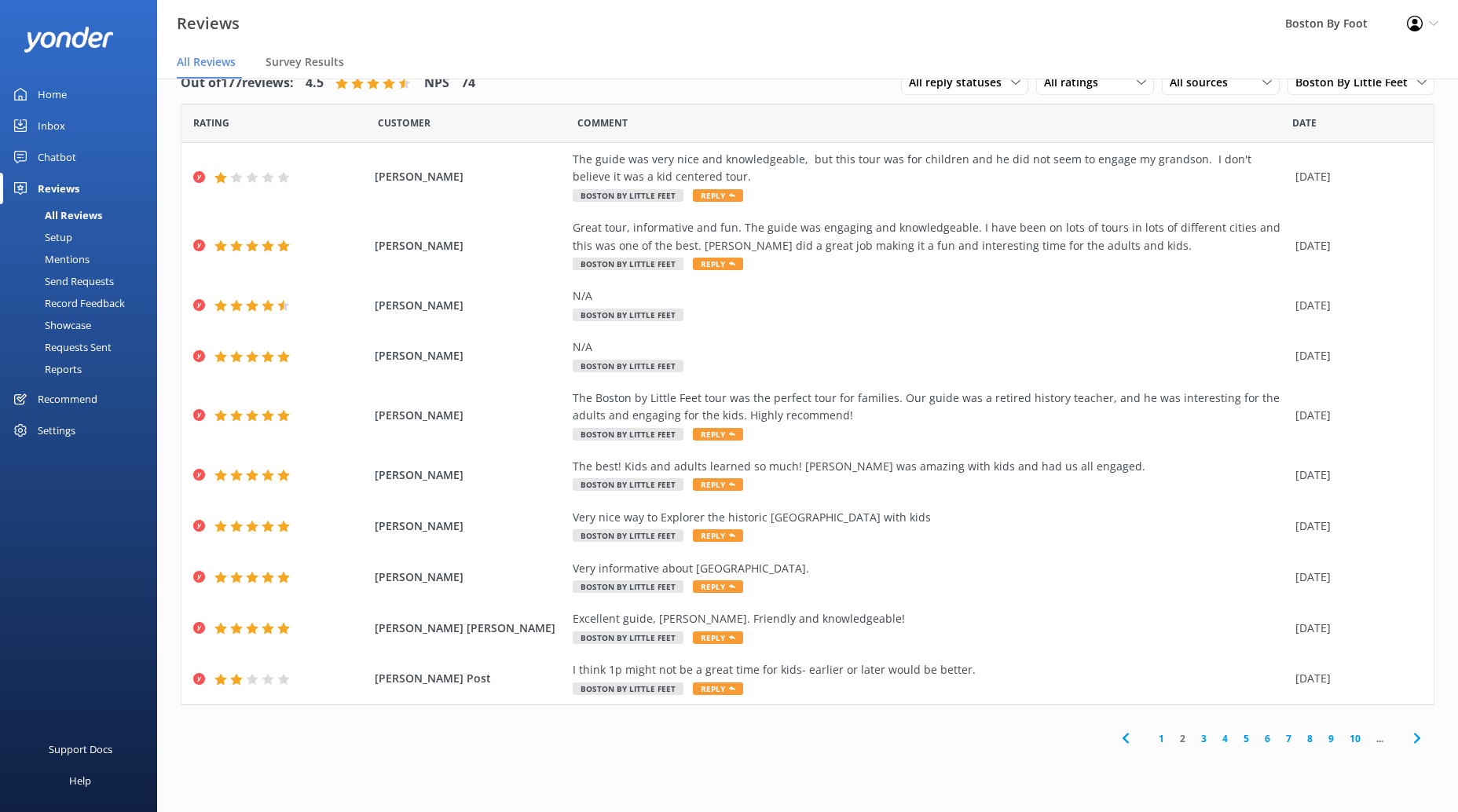
click at [1204, 716] on link "3" at bounding box center [1204, 739] width 21 height 15
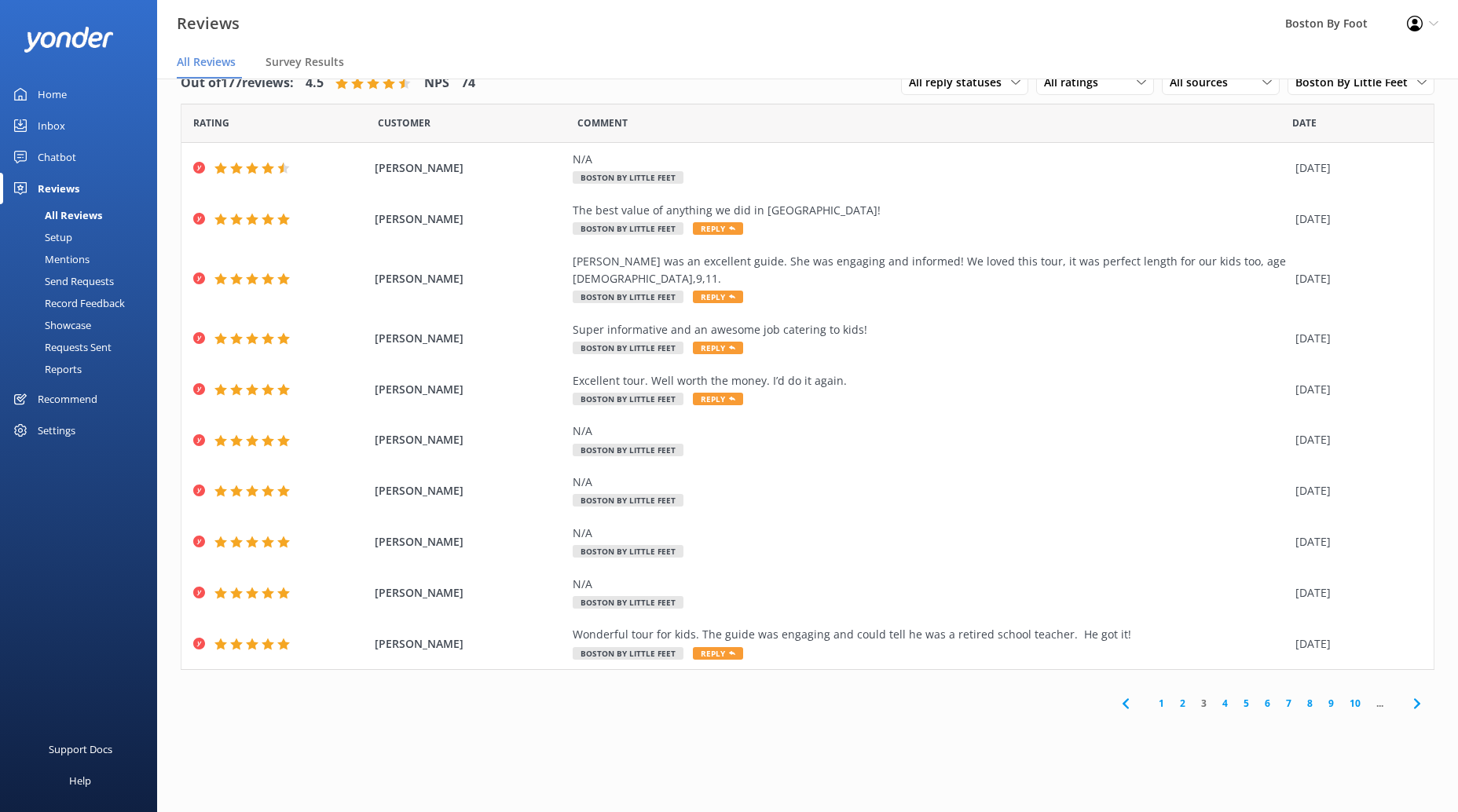
click at [1225, 696] on link "4" at bounding box center [1225, 703] width 21 height 15
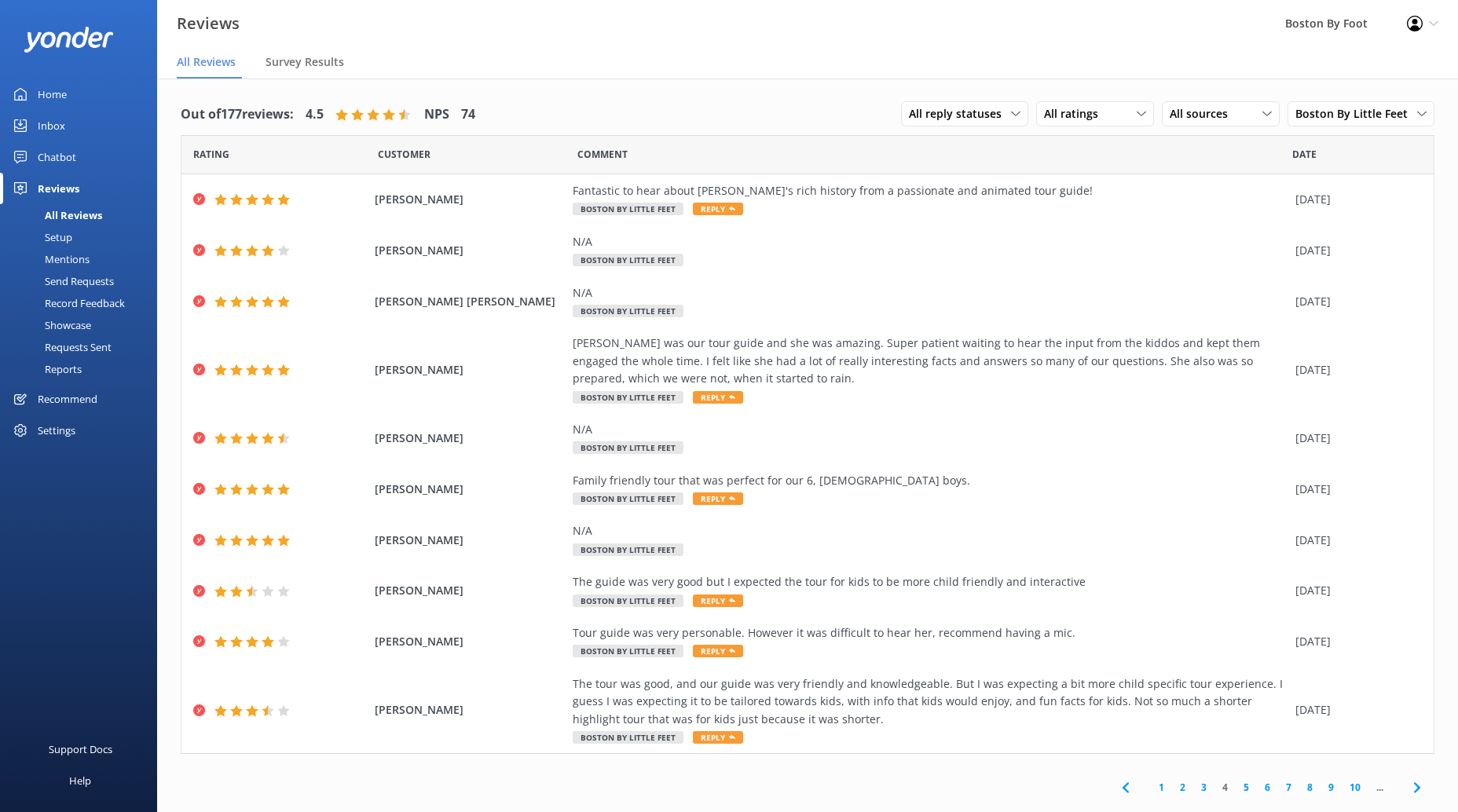
click at [1287, 25] on icon at bounding box center [1414, 23] width 15 height 15
click at [1287, 108] on link "Logout" at bounding box center [1380, 107] width 157 height 39
